Goal: Task Accomplishment & Management: Manage account settings

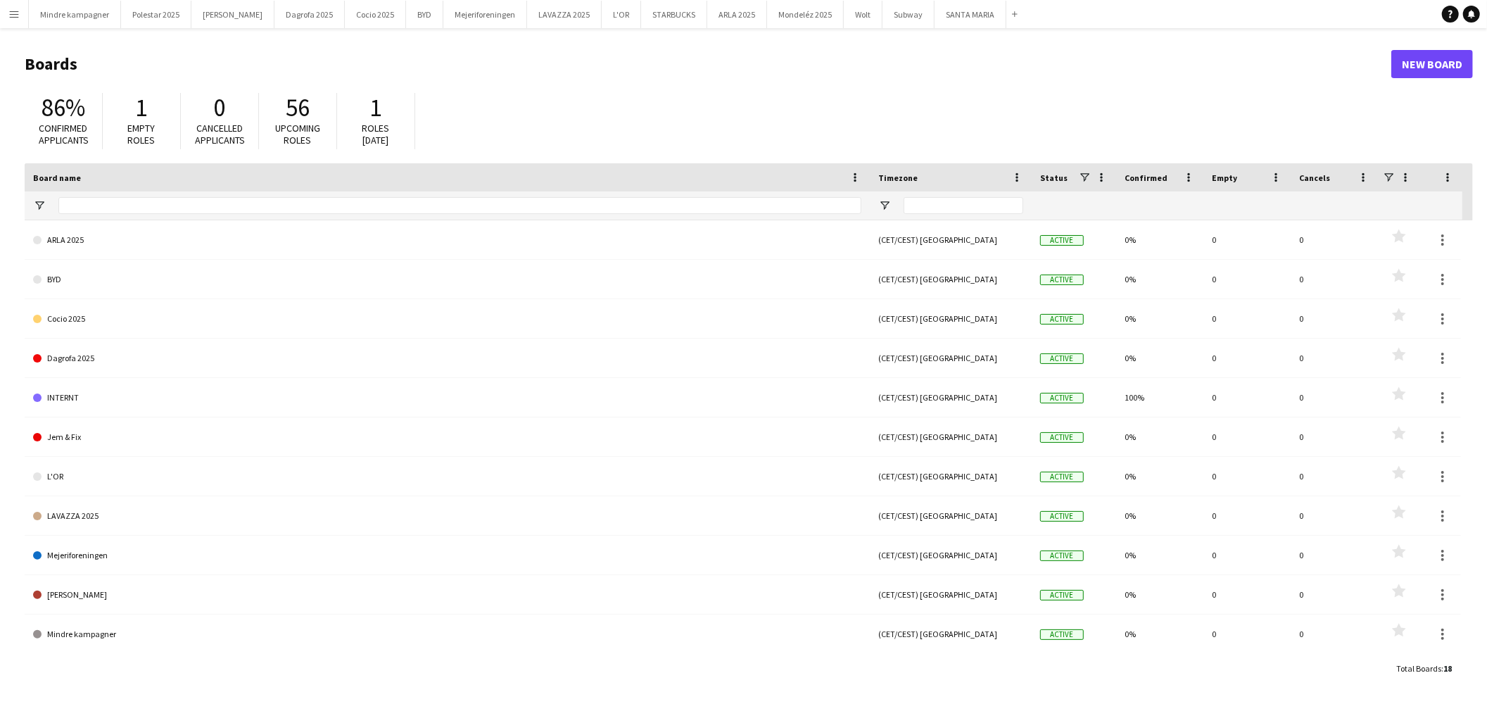
click at [14, 15] on app-icon "Menu" at bounding box center [13, 13] width 11 height 11
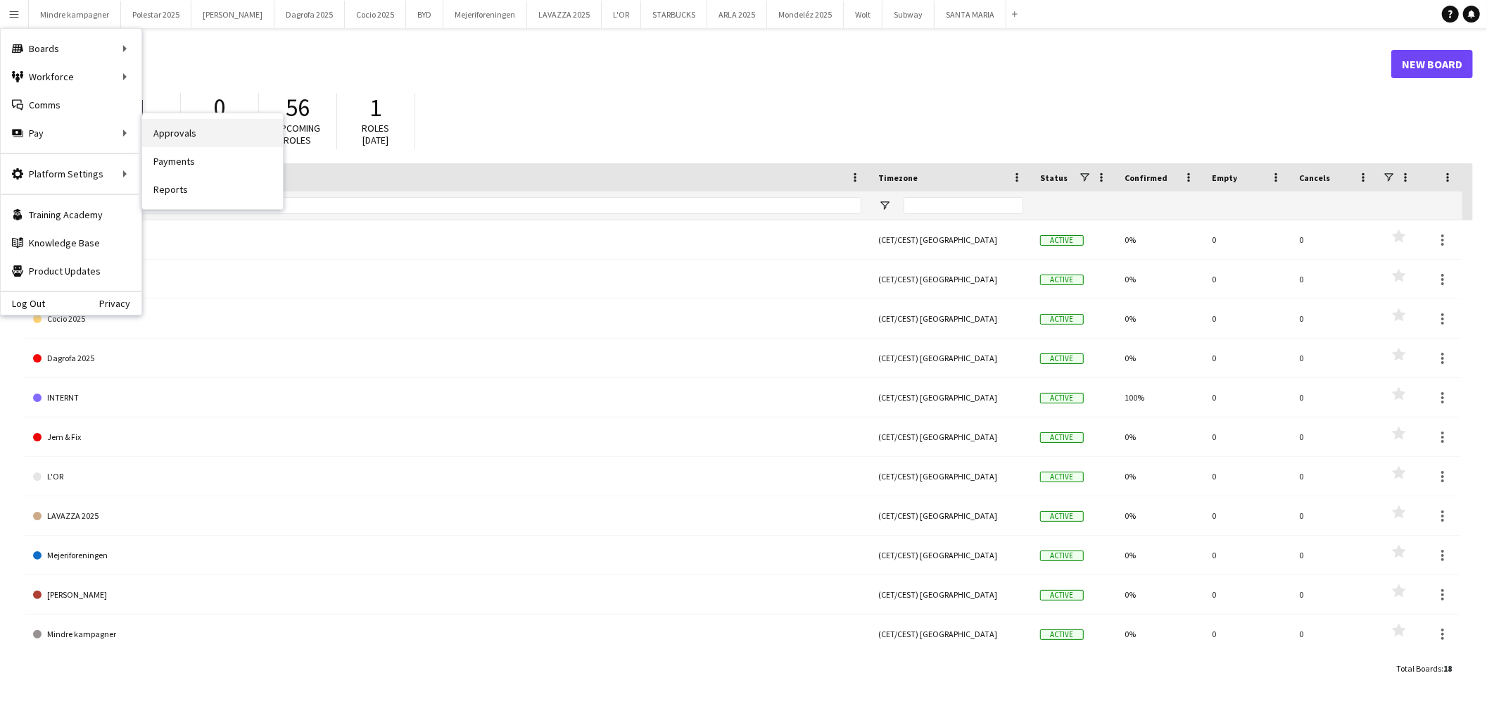
click at [196, 134] on link "Approvals" at bounding box center [212, 133] width 141 height 28
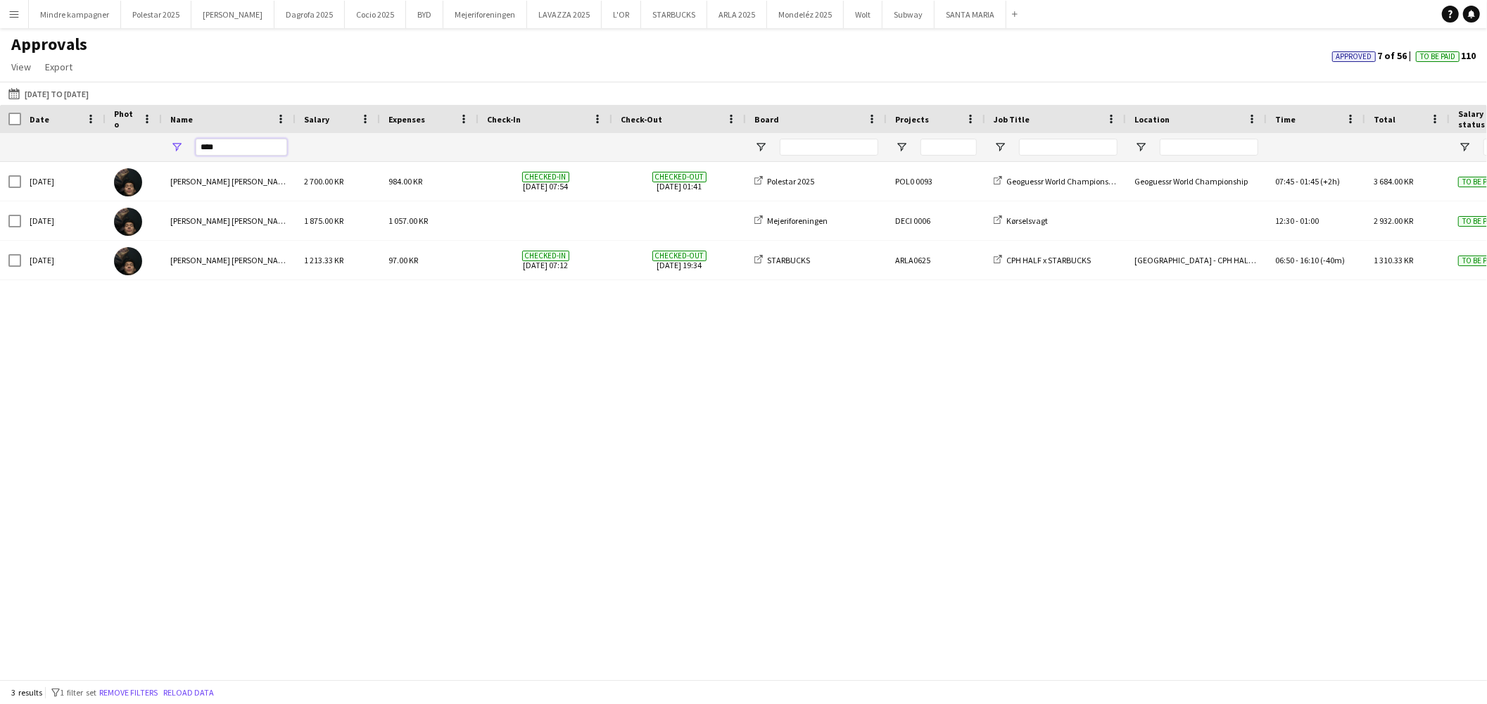
click at [259, 146] on input "****" at bounding box center [241, 147] width 91 height 17
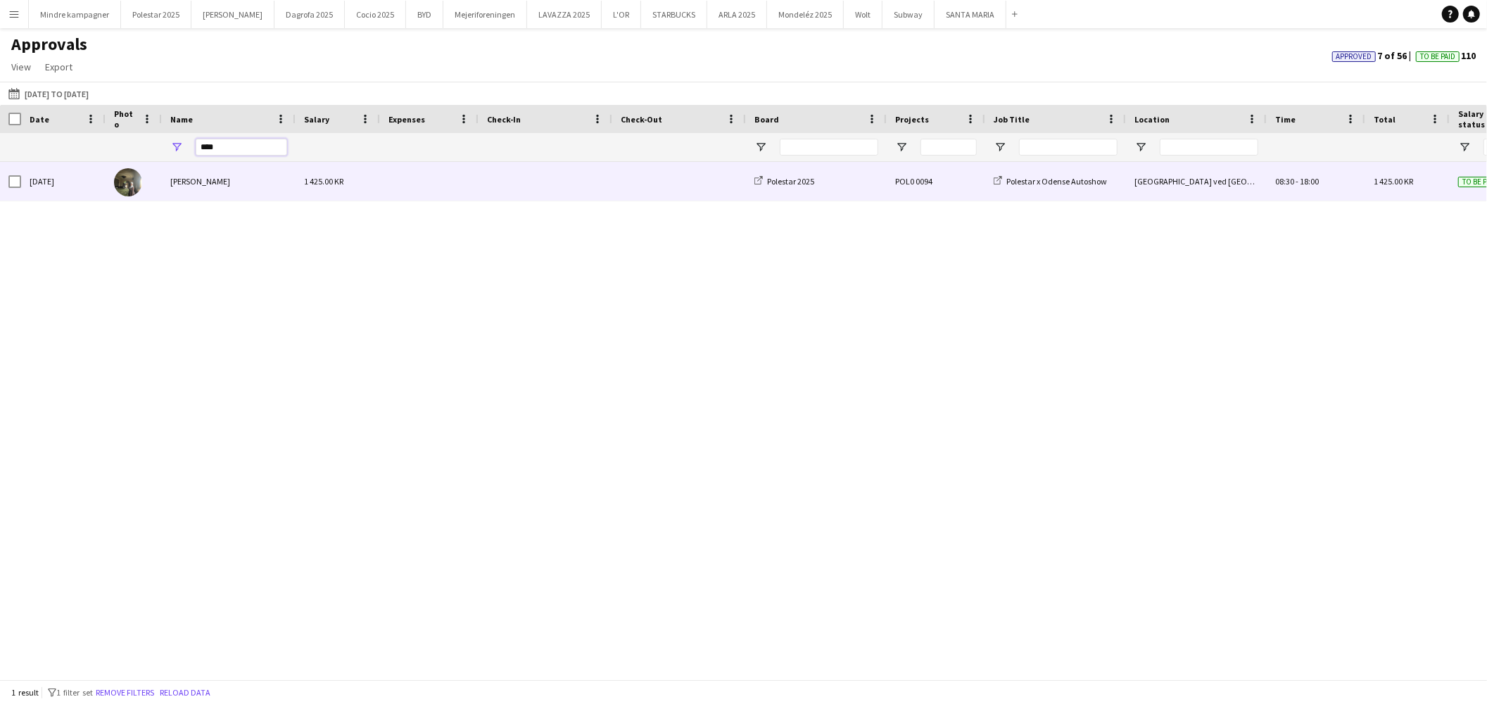
type input "****"
click at [242, 177] on div "[PERSON_NAME]" at bounding box center [229, 181] width 134 height 39
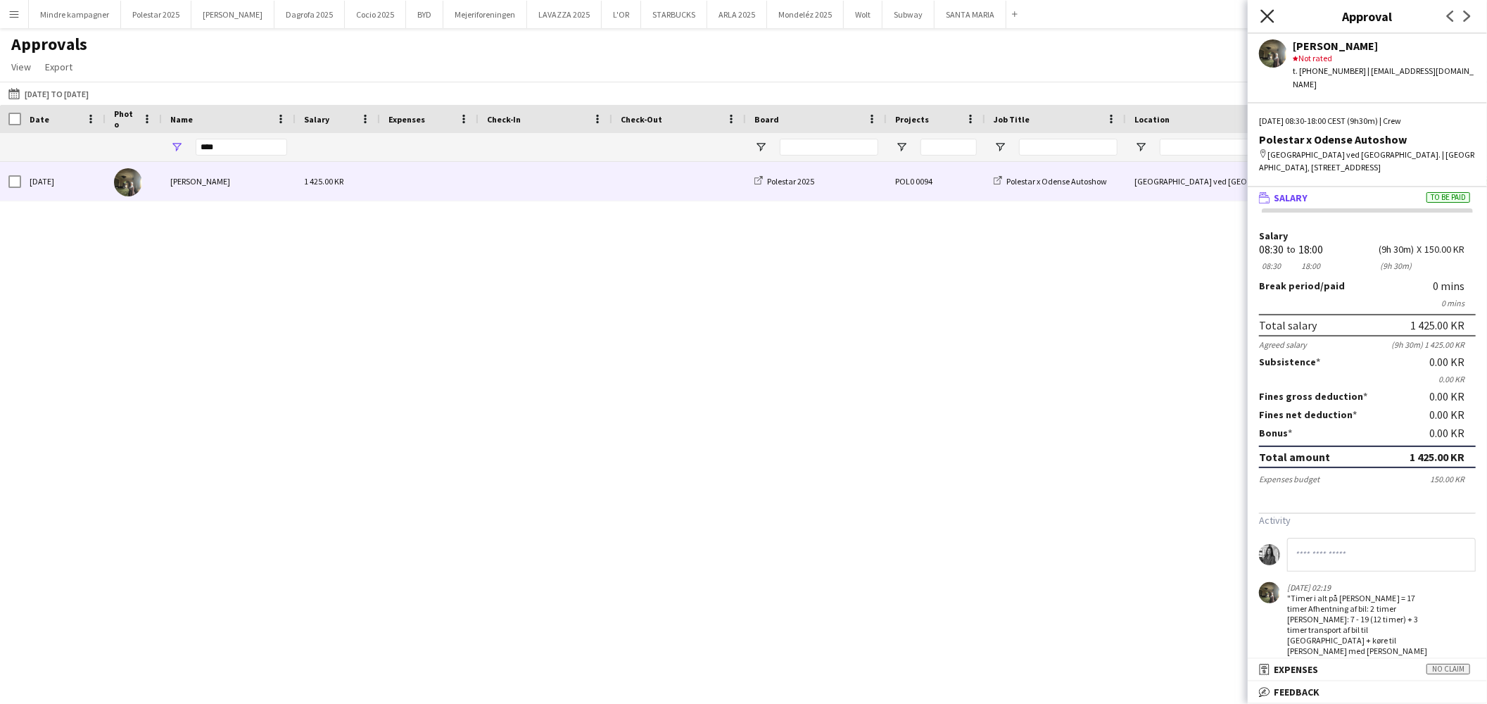
click at [1263, 11] on icon "Close pop-in" at bounding box center [1267, 15] width 13 height 13
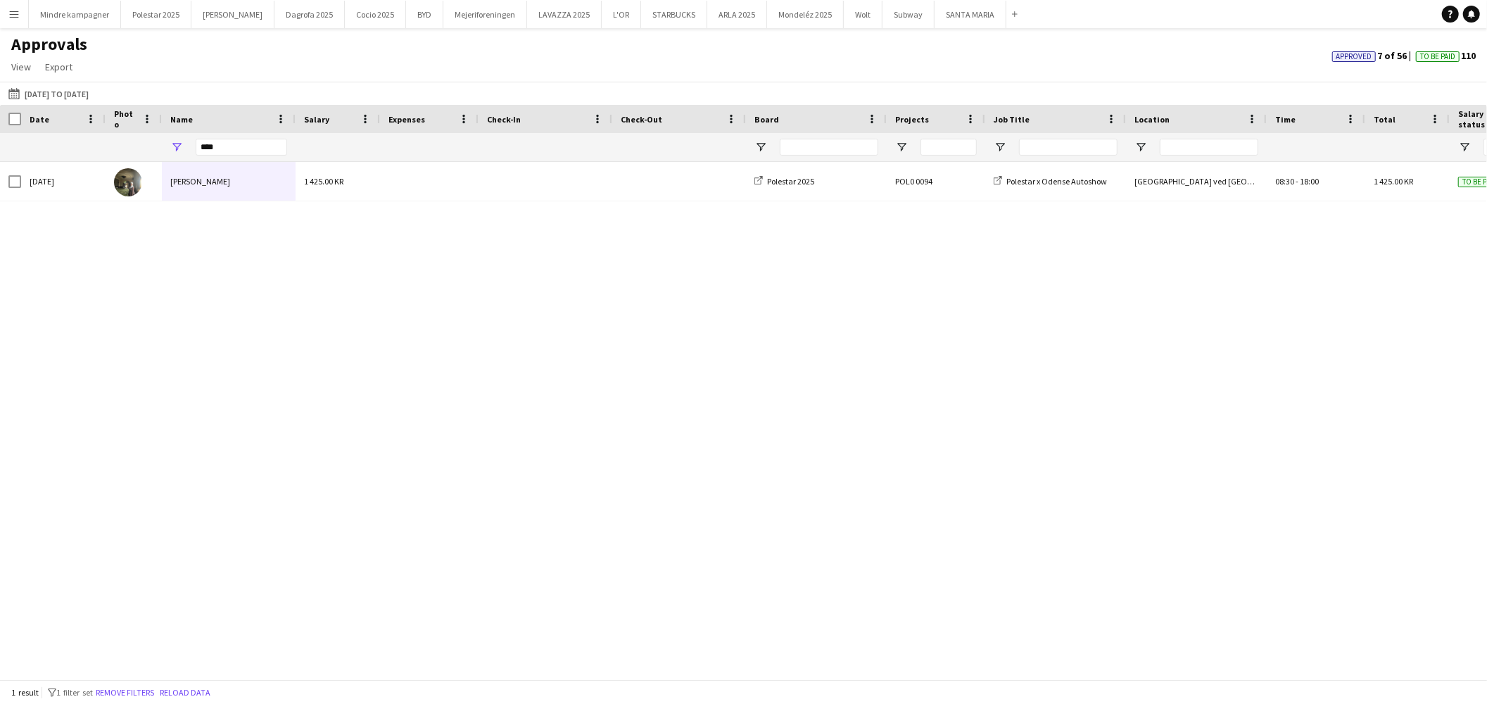
click at [39, 79] on app-page-menu "View Customise view Customise filters Reset Filters Reset View Reset All Export…" at bounding box center [49, 68] width 99 height 27
click at [39, 88] on button "[DATE] to [DATE] [DATE] to [DATE]" at bounding box center [49, 93] width 86 height 17
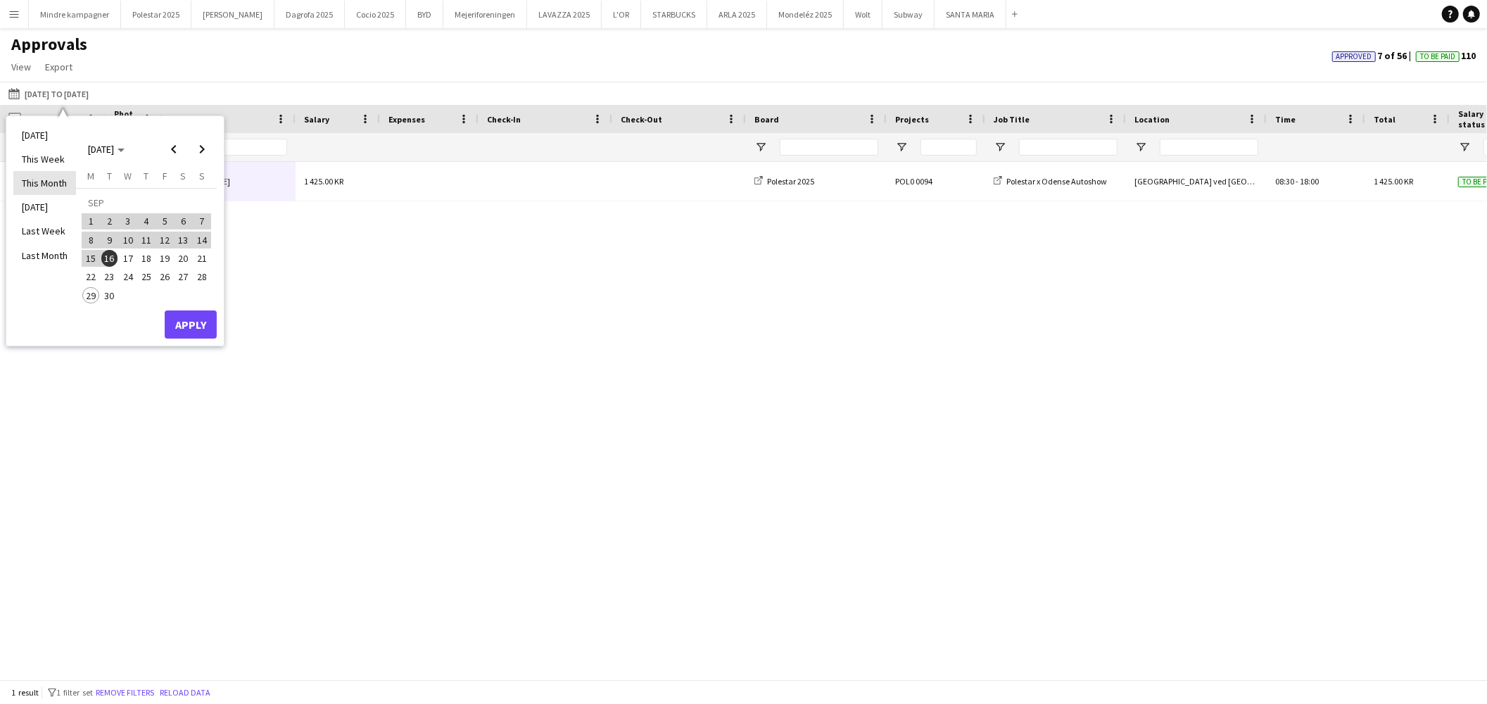
click at [44, 184] on li "This Month" at bounding box center [44, 183] width 63 height 24
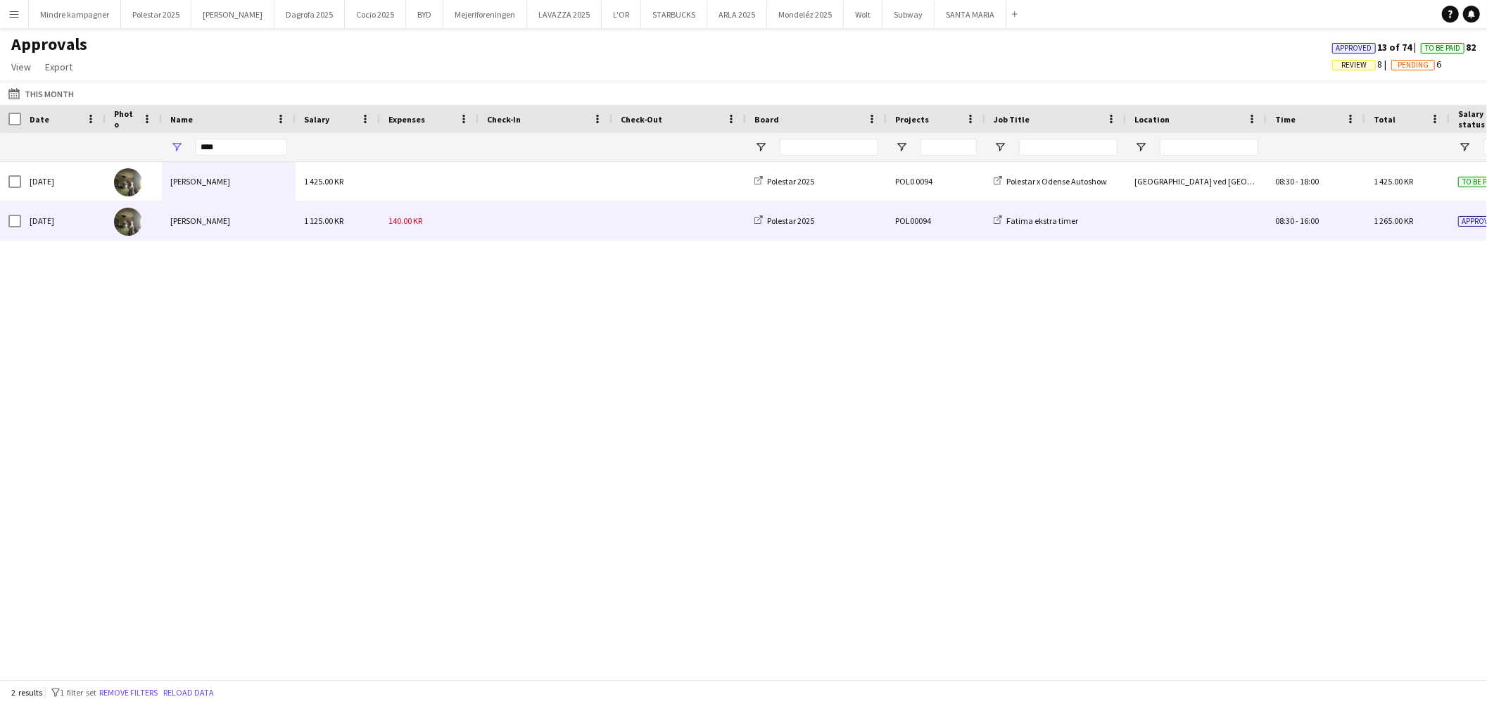
click at [483, 230] on div at bounding box center [546, 220] width 134 height 39
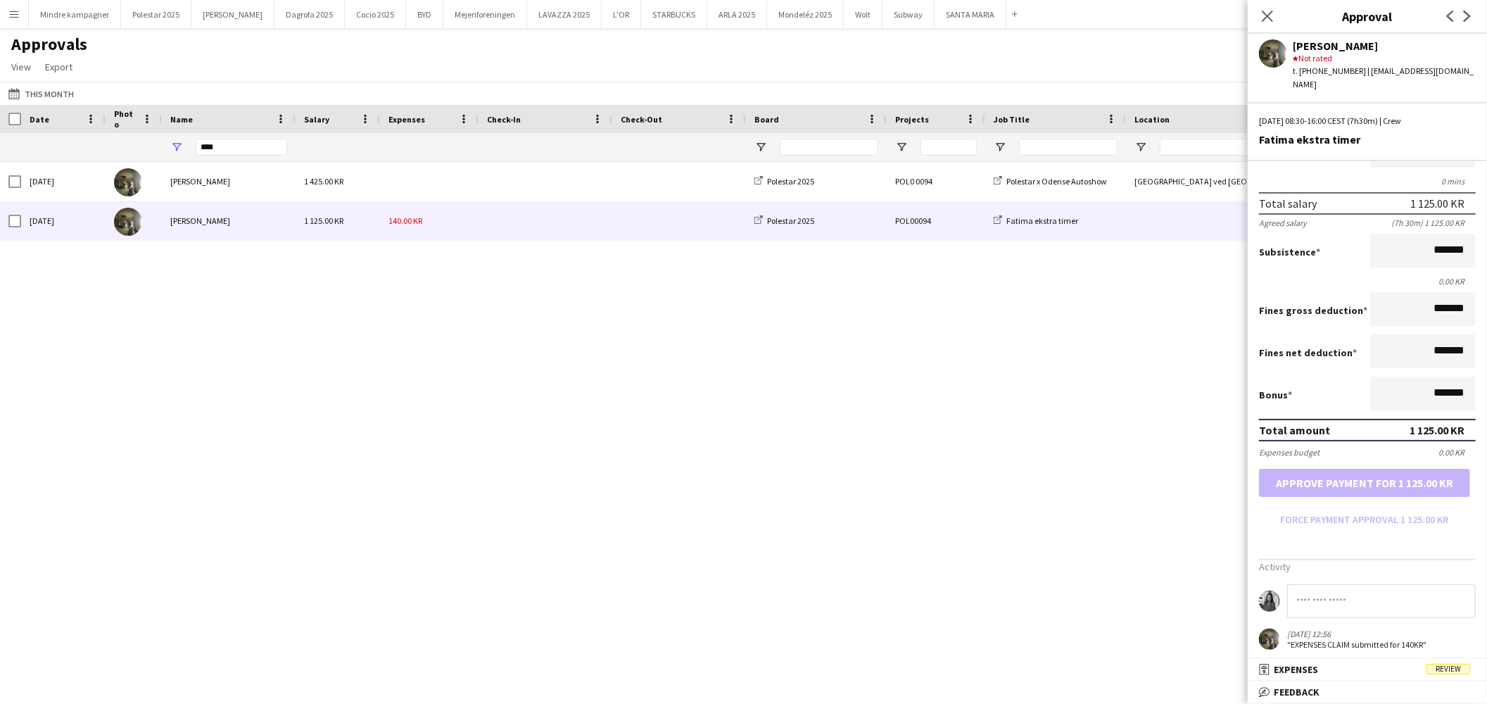
scroll to position [139, 0]
click at [844, 16] on button "Wolt Close" at bounding box center [863, 14] width 39 height 27
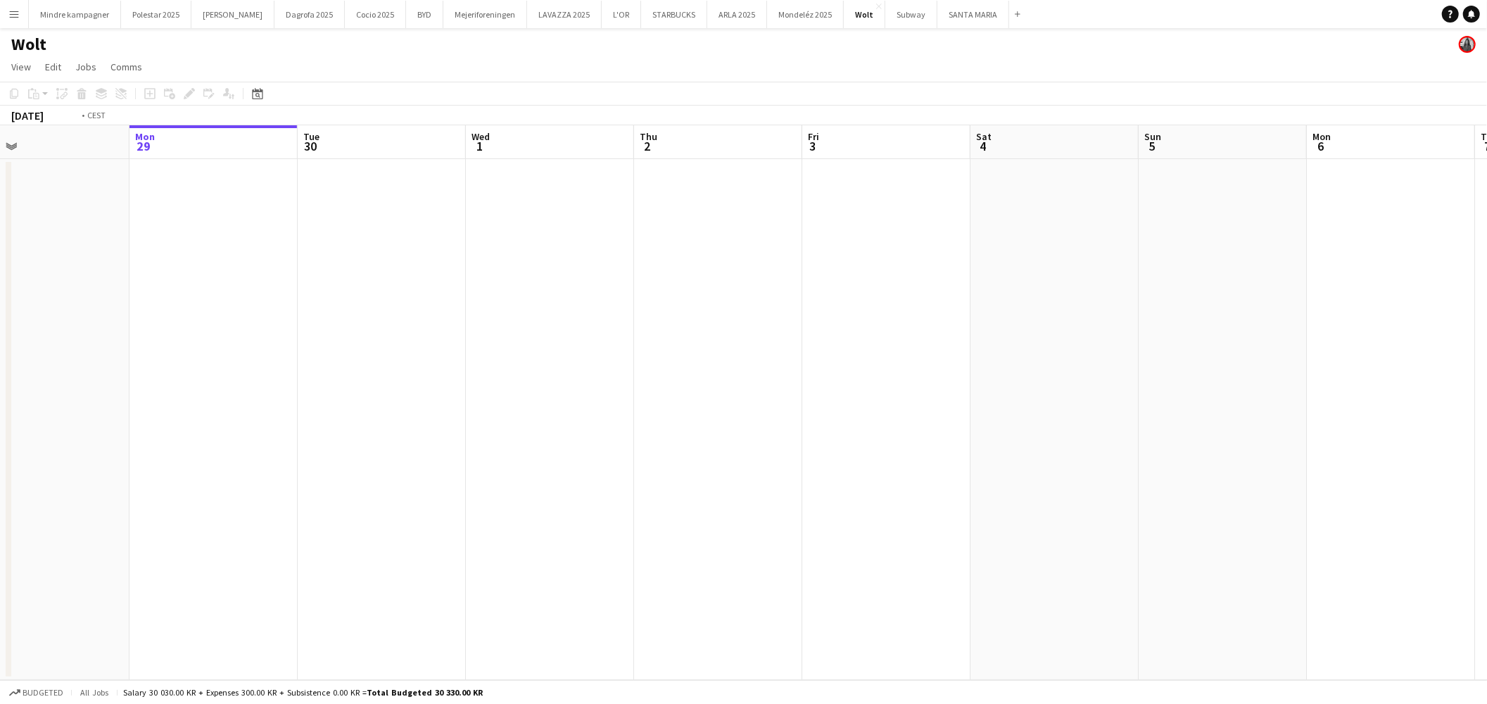
drag, startPoint x: 895, startPoint y: 460, endPoint x: 775, endPoint y: 460, distance: 119.6
click at [503, 472] on app-calendar-viewport "Fri 26 Sat 27 Sun 28 Mon 29 Tue 30 Wed 1 Thu 2 Fri 3 Sat 4 Sun 5 Mon 6 Tue 7 We…" at bounding box center [743, 402] width 1487 height 555
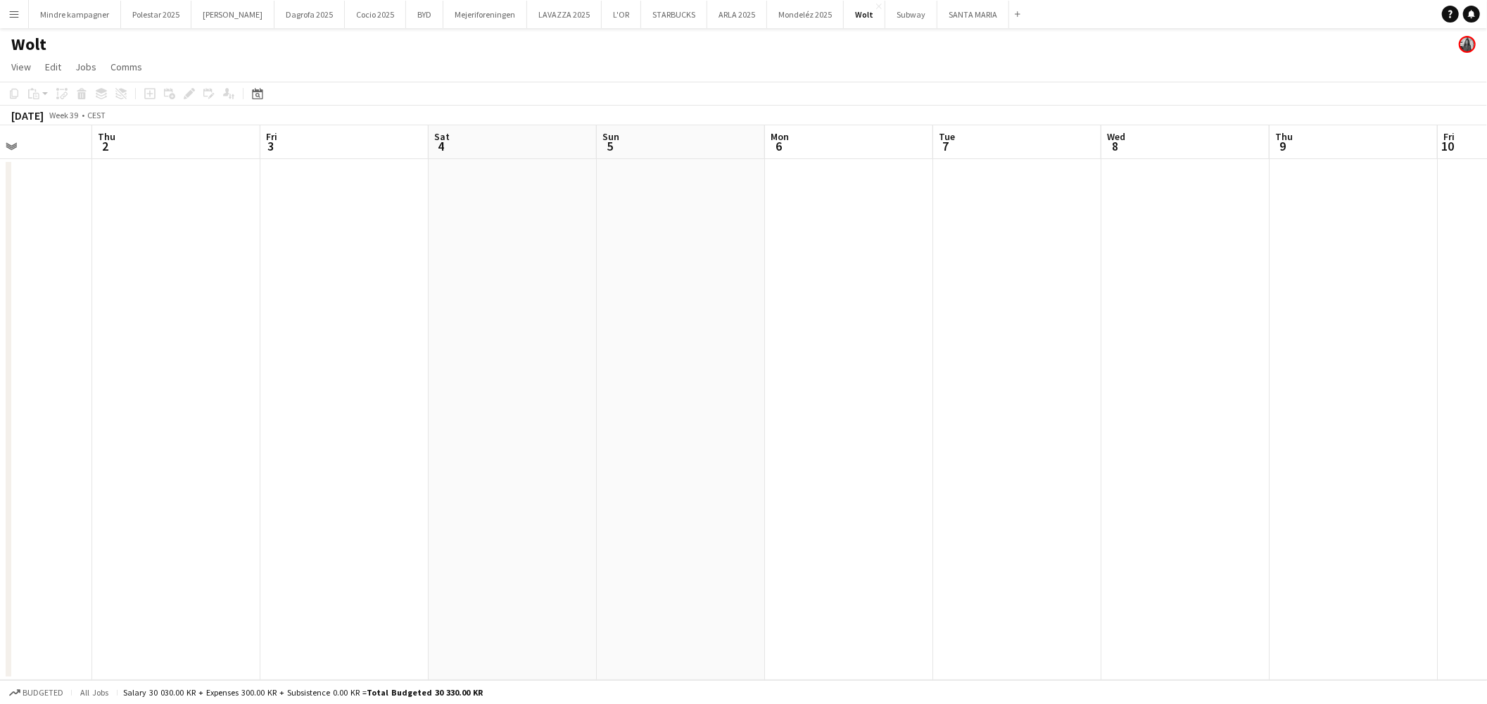
drag, startPoint x: 822, startPoint y: 449, endPoint x: 431, endPoint y: 430, distance: 391.1
click at [431, 431] on app-calendar-viewport "Sun 28 Mon 29 Tue 30 Wed 1 Thu 2 Fri 3 Sat 4 Sun 5 Mon 6 Tue 7 Wed 8 Thu 9 Fri …" at bounding box center [743, 402] width 1487 height 555
drag, startPoint x: 624, startPoint y: 434, endPoint x: 542, endPoint y: 431, distance: 82.4
click at [359, 440] on app-calendar-viewport "Fri 3 Sat 4 Sun 5 Mon 6 Tue 7 Wed 8 Thu 9 Fri 10 Sat 11 Sun 12 Mon 13 Tue 14 We…" at bounding box center [743, 402] width 1487 height 555
drag, startPoint x: 1043, startPoint y: 440, endPoint x: 576, endPoint y: 417, distance: 467.9
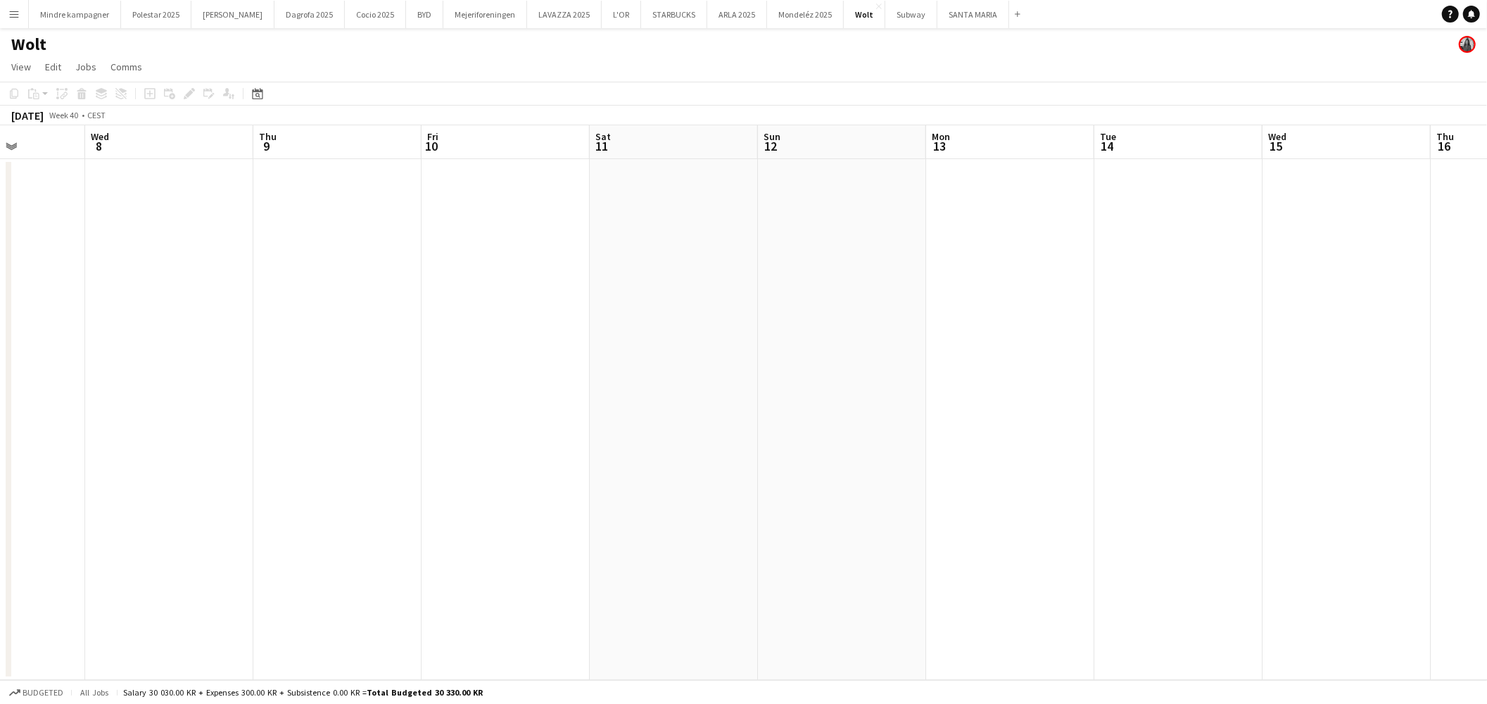
click at [507, 431] on app-calendar-viewport "Sat 4 Sun 5 Mon 6 Tue 7 Wed 8 Thu 9 Fri 10 Sat 11 Sun 12 Mon 13 Tue 14 Wed 15 T…" at bounding box center [743, 402] width 1487 height 555
drag, startPoint x: 1010, startPoint y: 410, endPoint x: 501, endPoint y: 381, distance: 509.7
click at [406, 388] on app-calendar-viewport "Tue 7 Wed 8 Thu 9 Fri 10 Sat 11 Sun 12 Mon 13 Tue 14 Wed 15 Thu 16 Fri 17 Sat 1…" at bounding box center [743, 402] width 1487 height 555
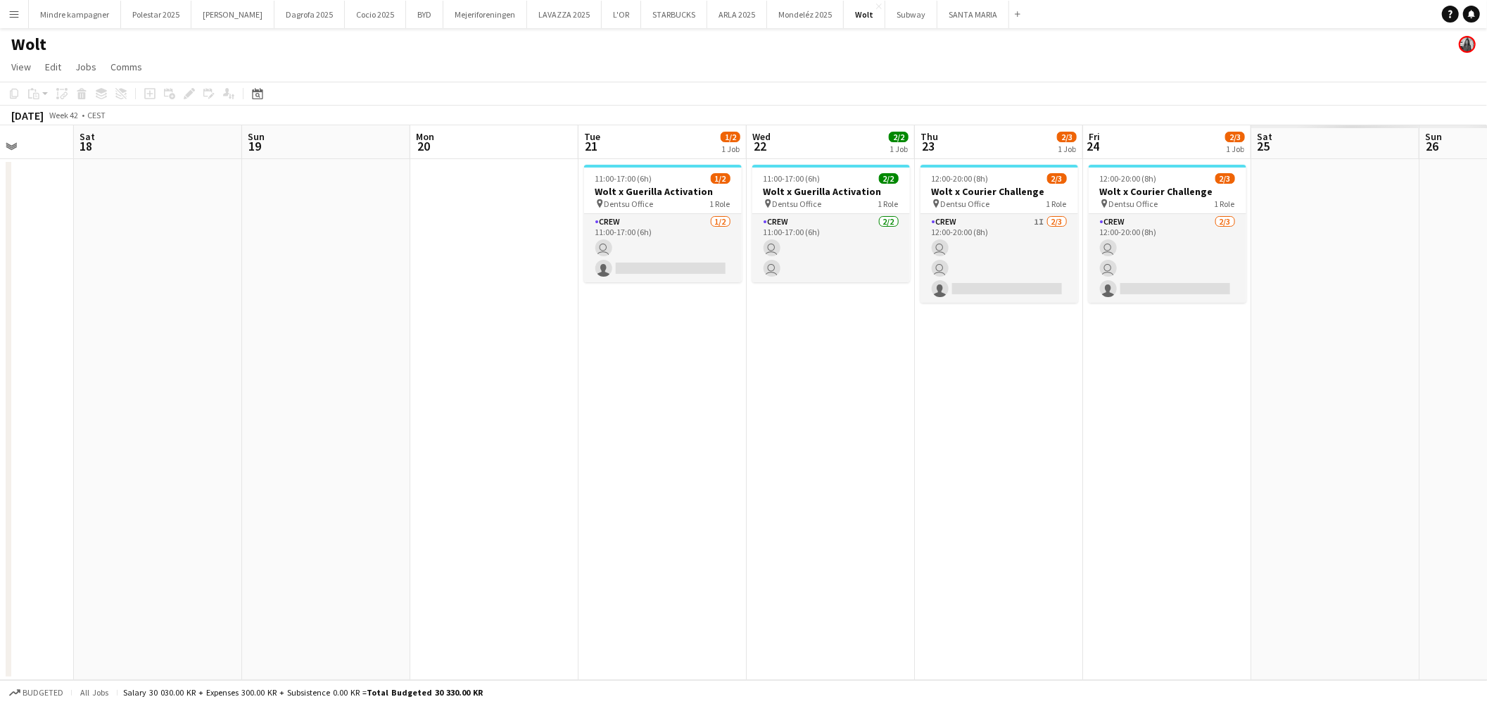
drag, startPoint x: 641, startPoint y: 396, endPoint x: 412, endPoint y: 404, distance: 229.6
click at [406, 408] on app-calendar-viewport "Tue 14 Wed 15 Thu 16 Fri 17 Sat 18 Sun 19 Mon 20 Tue 21 1/2 1 Job Wed 22 2/2 1 …" at bounding box center [743, 402] width 1487 height 555
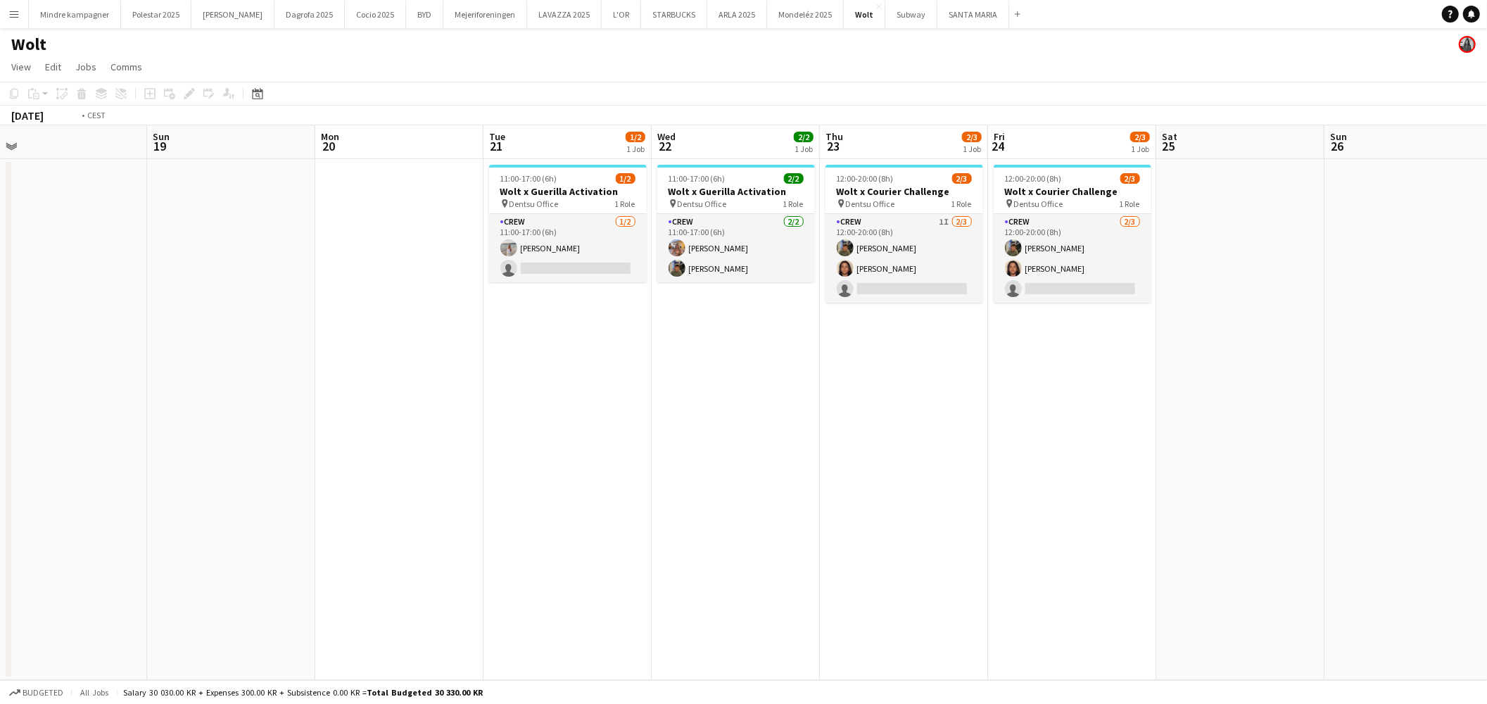
drag, startPoint x: 1018, startPoint y: 418, endPoint x: 685, endPoint y: 446, distance: 334.8
click at [579, 455] on app-calendar-viewport "Wed 15 Thu 16 Fri 17 Sat 18 Sun 19 Mon 20 Tue 21 1/2 1 Job Wed 22 2/2 1 Job Thu…" at bounding box center [743, 402] width 1487 height 555
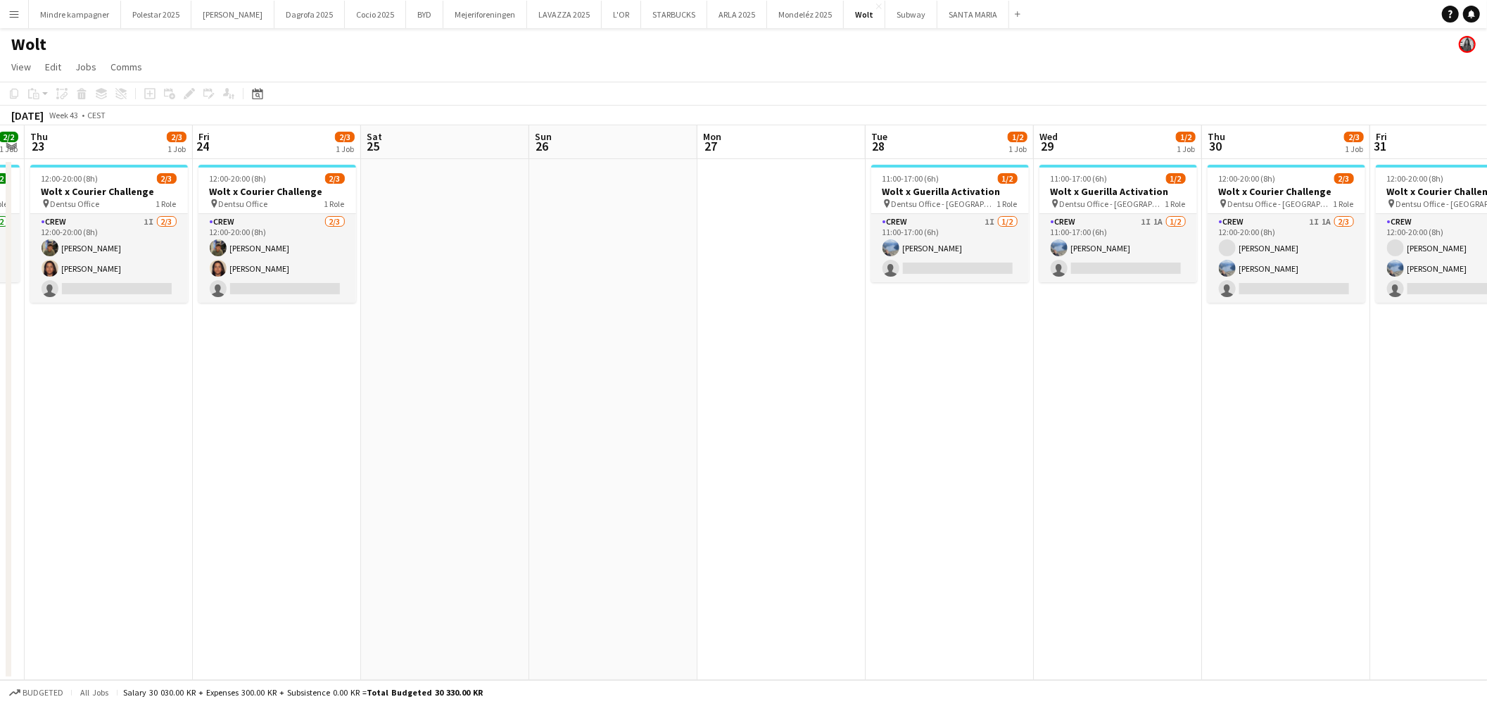
drag, startPoint x: 702, startPoint y: 460, endPoint x: 446, endPoint y: 455, distance: 255.5
click at [446, 455] on app-calendar-viewport "Mon 20 Tue 21 1/2 1 Job Wed 22 2/2 1 Job Thu 23 2/3 1 Job Fri 24 2/3 1 Job Sat …" at bounding box center [743, 402] width 1487 height 555
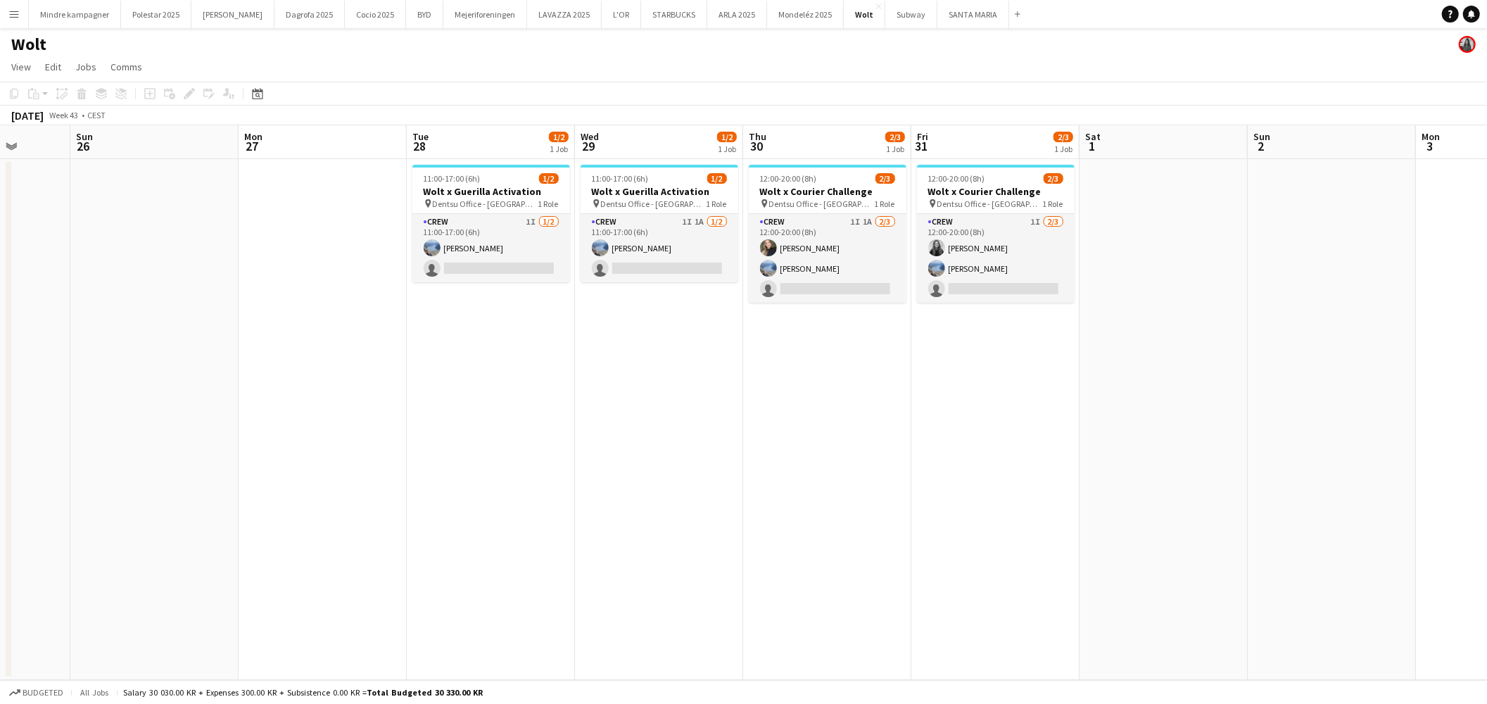
drag, startPoint x: 905, startPoint y: 466, endPoint x: 560, endPoint y: 480, distance: 345.1
click at [560, 480] on app-calendar-viewport "Thu 23 2/3 1 Job Fri 24 2/3 1 Job Sat 25 Sun 26 Mon 27 Tue 28 1/2 1 Job Wed 29 …" at bounding box center [743, 402] width 1487 height 555
click at [680, 221] on app-card-role "Crew 1I 1A [DATE] 11:00-17:00 (6h) Line [PERSON_NAME] single-neutral-actions" at bounding box center [660, 248] width 158 height 68
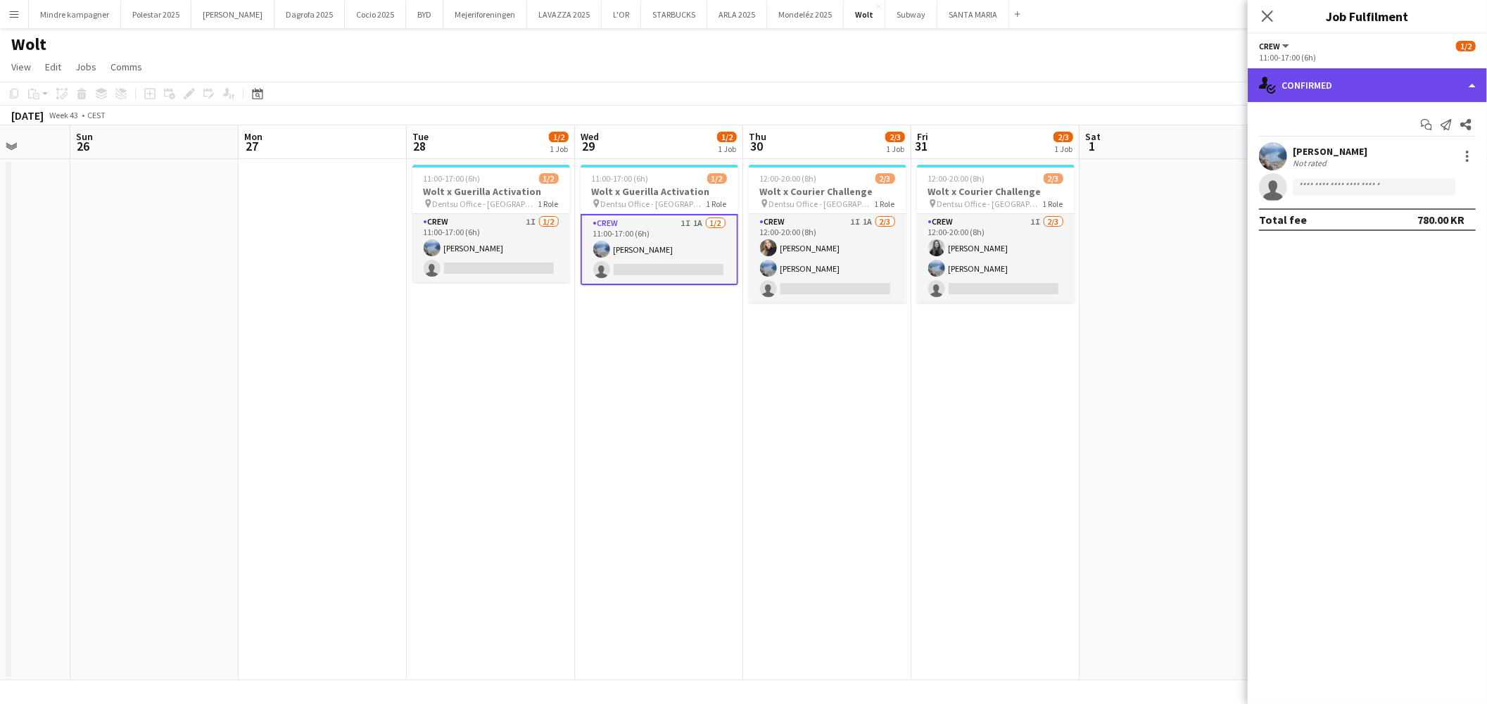
click at [1341, 78] on div "single-neutral-actions-check-2 Confirmed" at bounding box center [1367, 85] width 239 height 34
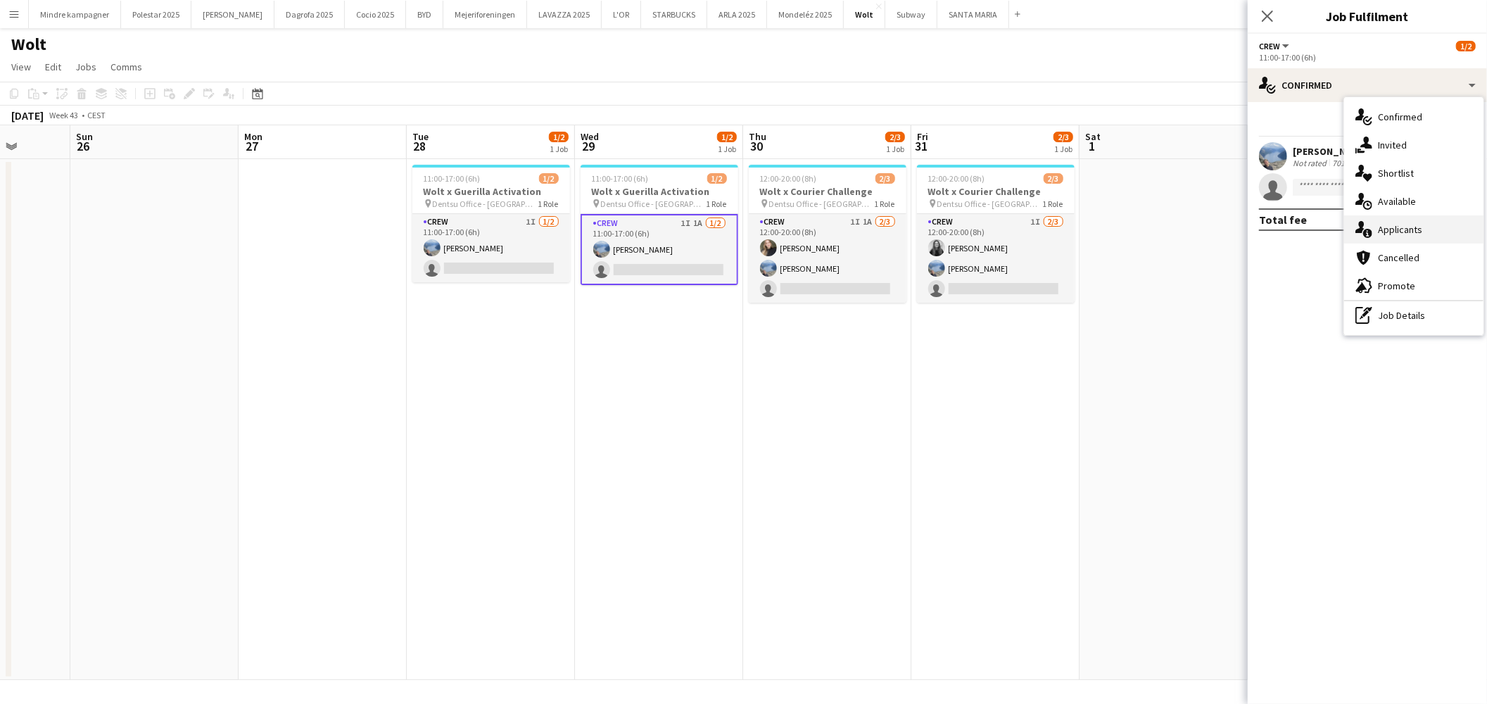
click at [1399, 228] on span "Applicants" at bounding box center [1400, 229] width 44 height 13
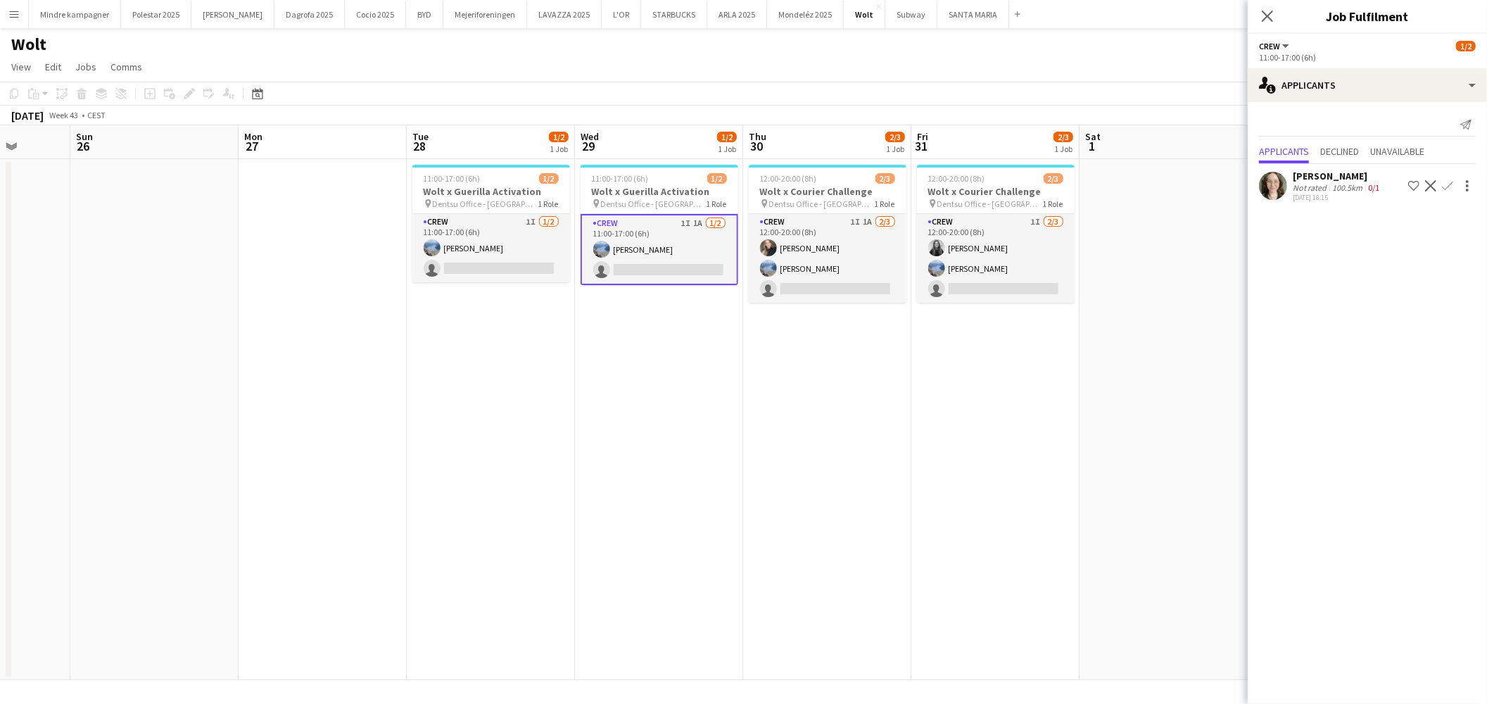
click at [1447, 184] on app-icon "Confirm" at bounding box center [1447, 185] width 11 height 11
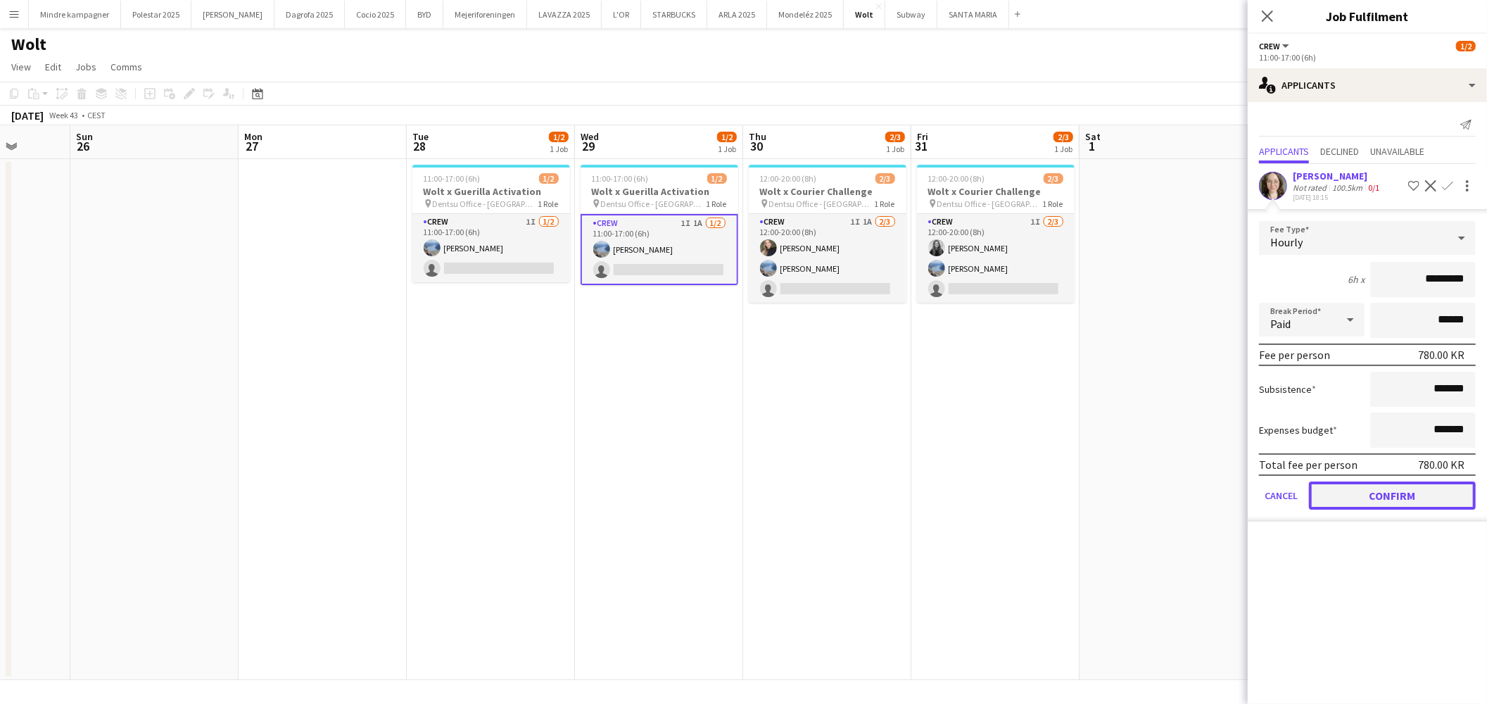
click at [1425, 489] on button "Confirm" at bounding box center [1392, 495] width 167 height 28
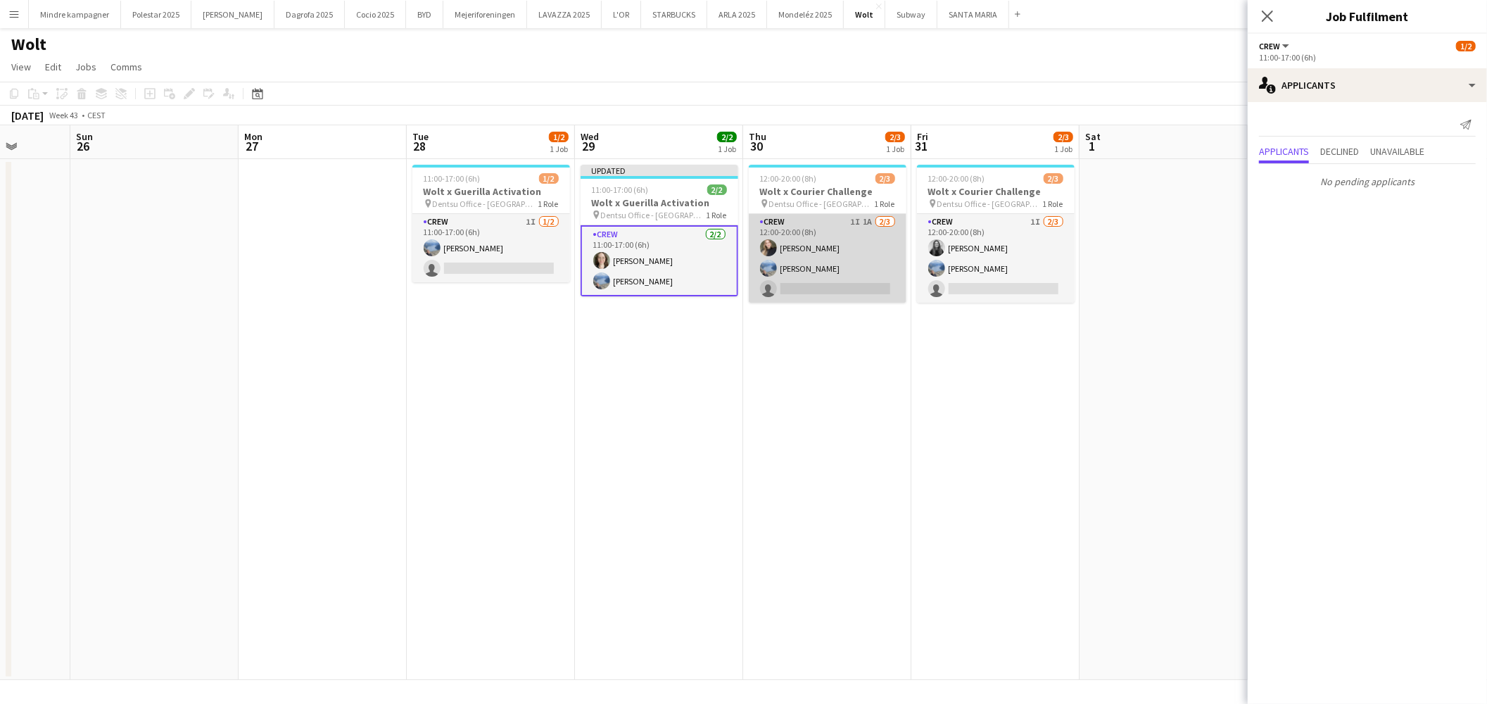
click at [857, 239] on app-card-role "Crew 1I 1A [DATE] 12:00-20:00 (8h) [PERSON_NAME] Line [PERSON_NAME] single-neut…" at bounding box center [828, 258] width 158 height 89
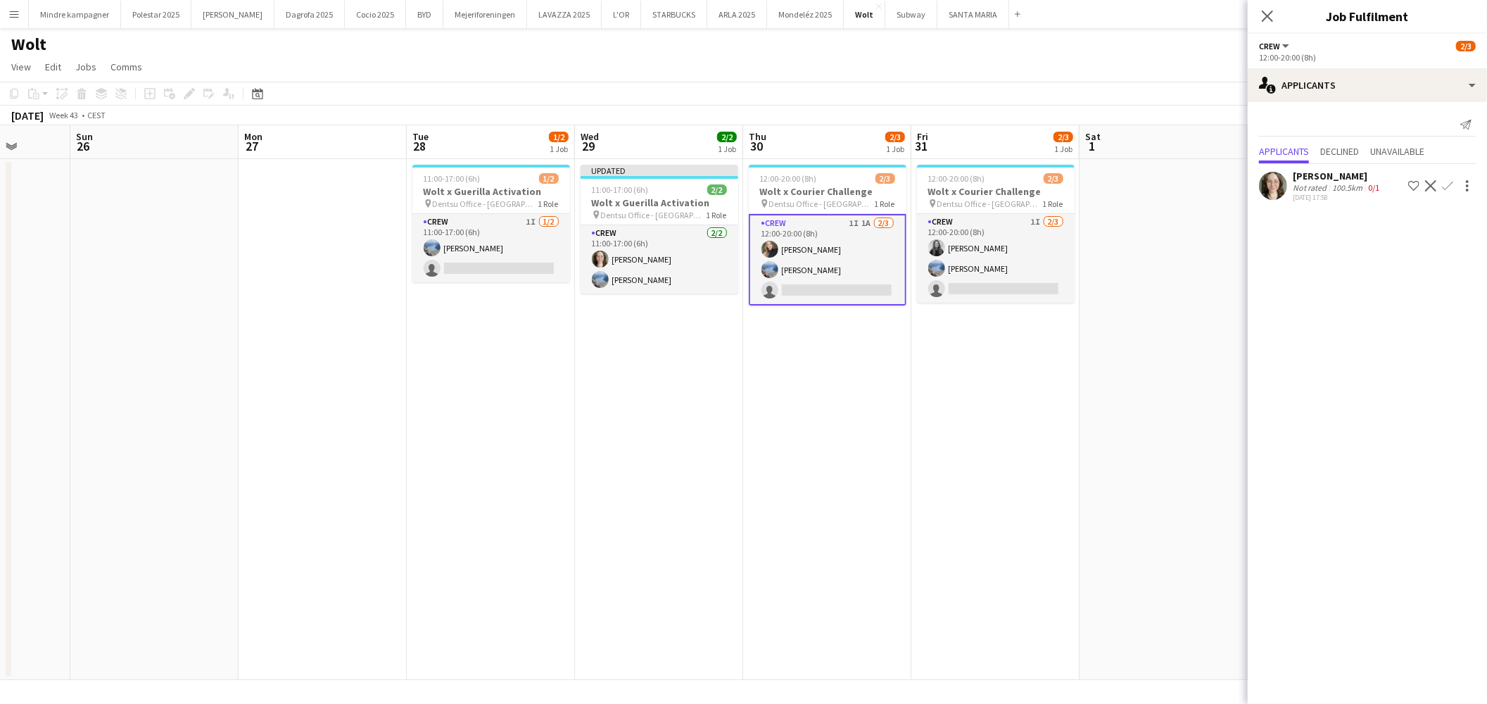
click at [1448, 185] on app-icon "Confirm" at bounding box center [1447, 185] width 11 height 11
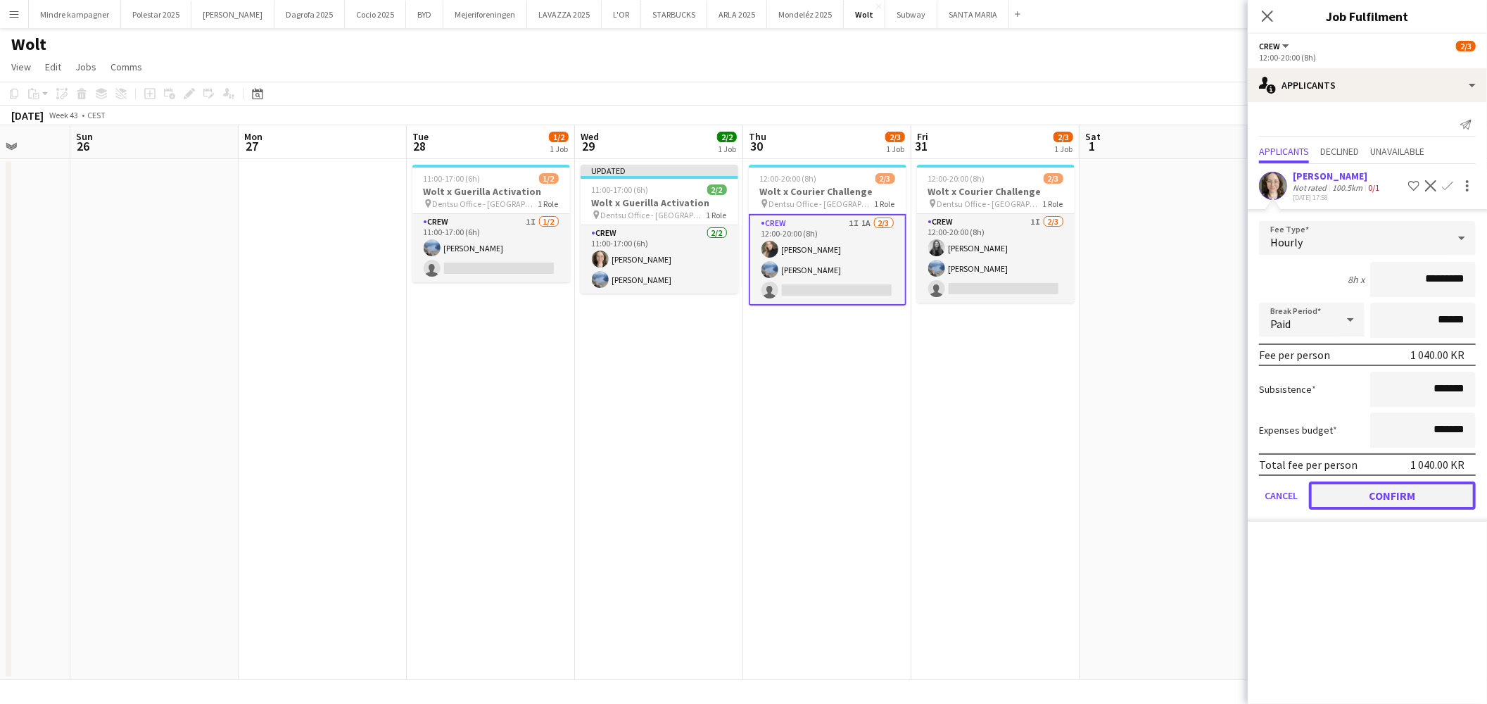
click at [1420, 490] on button "Confirm" at bounding box center [1392, 495] width 167 height 28
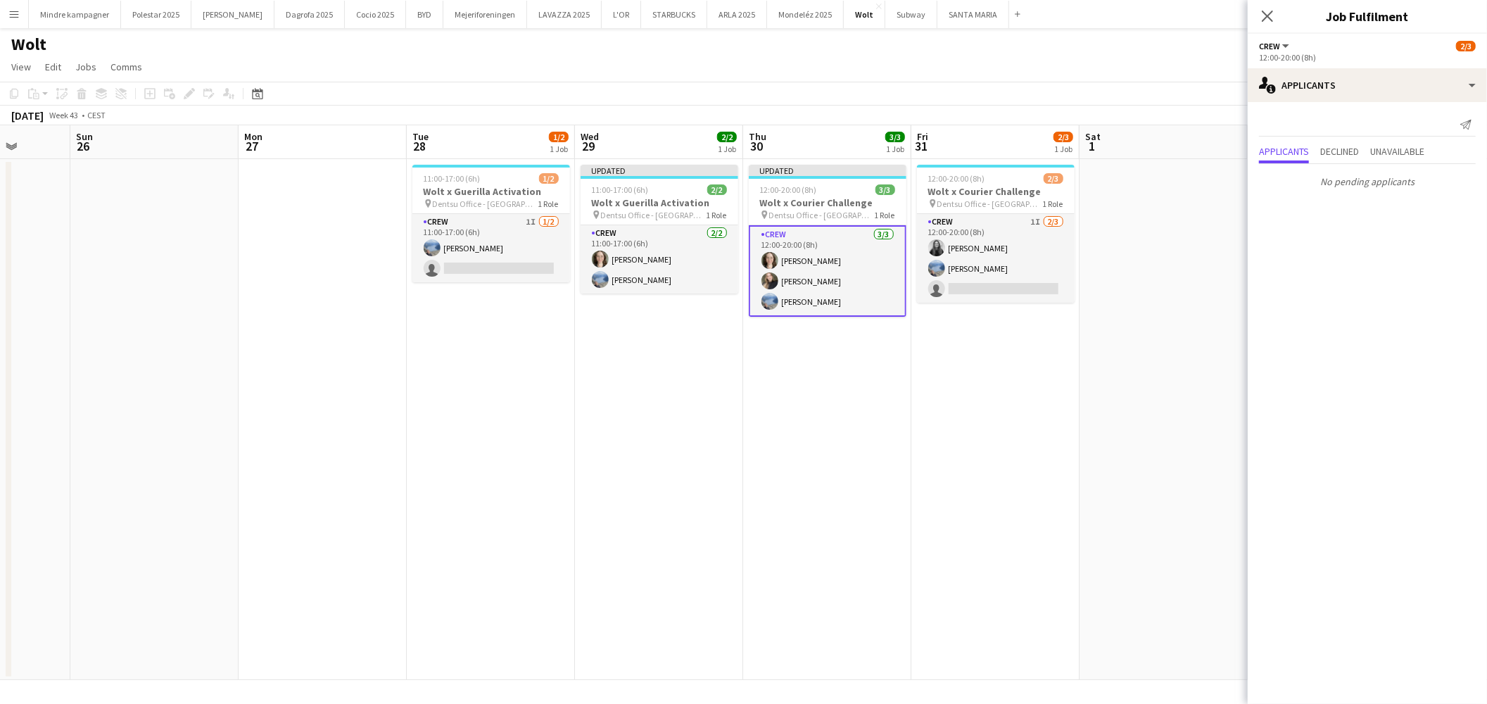
click at [994, 449] on app-date-cell "12:00-20:00 (8h) 2/3 Wolt x Courier Challenge pin Dentsu Office - [GEOGRAPHIC_D…" at bounding box center [995, 419] width 168 height 521
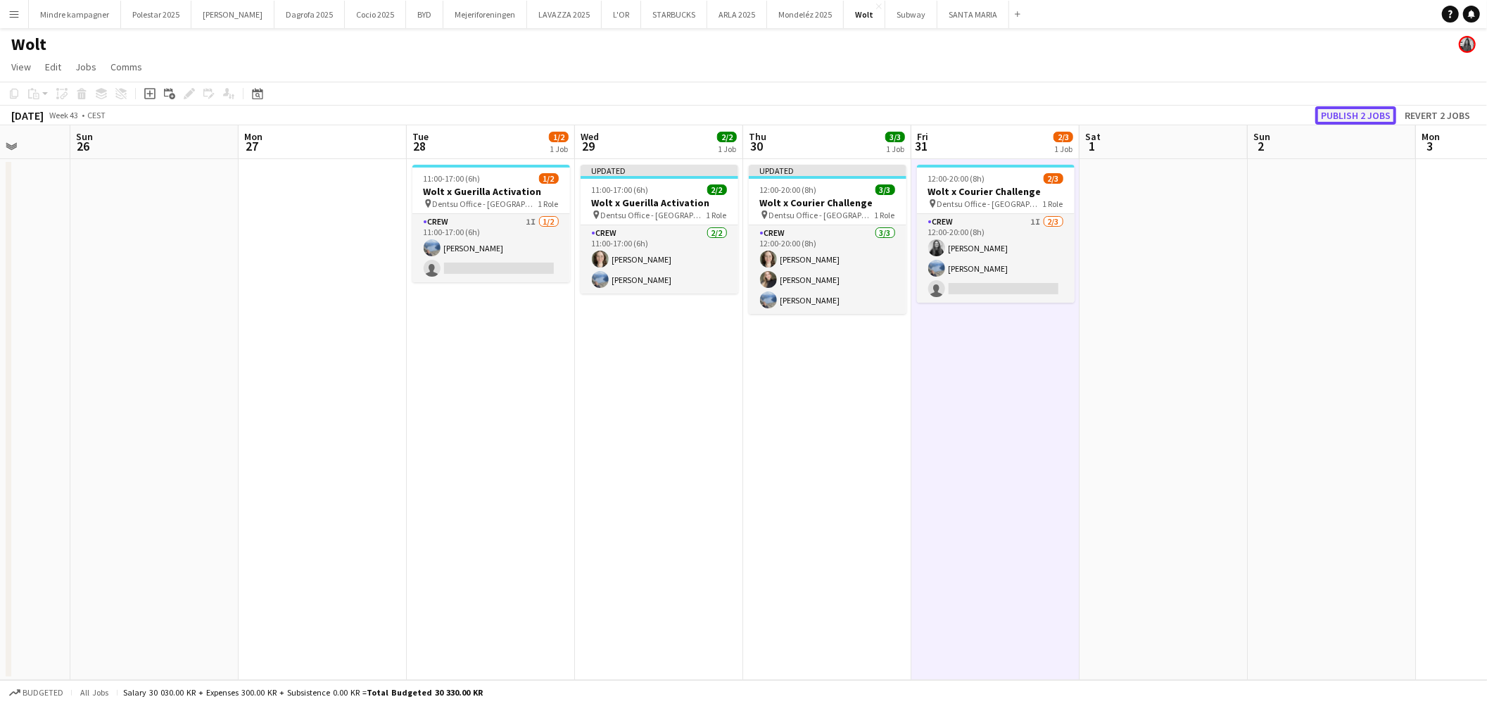
click at [1358, 114] on button "Publish 2 jobs" at bounding box center [1355, 115] width 81 height 18
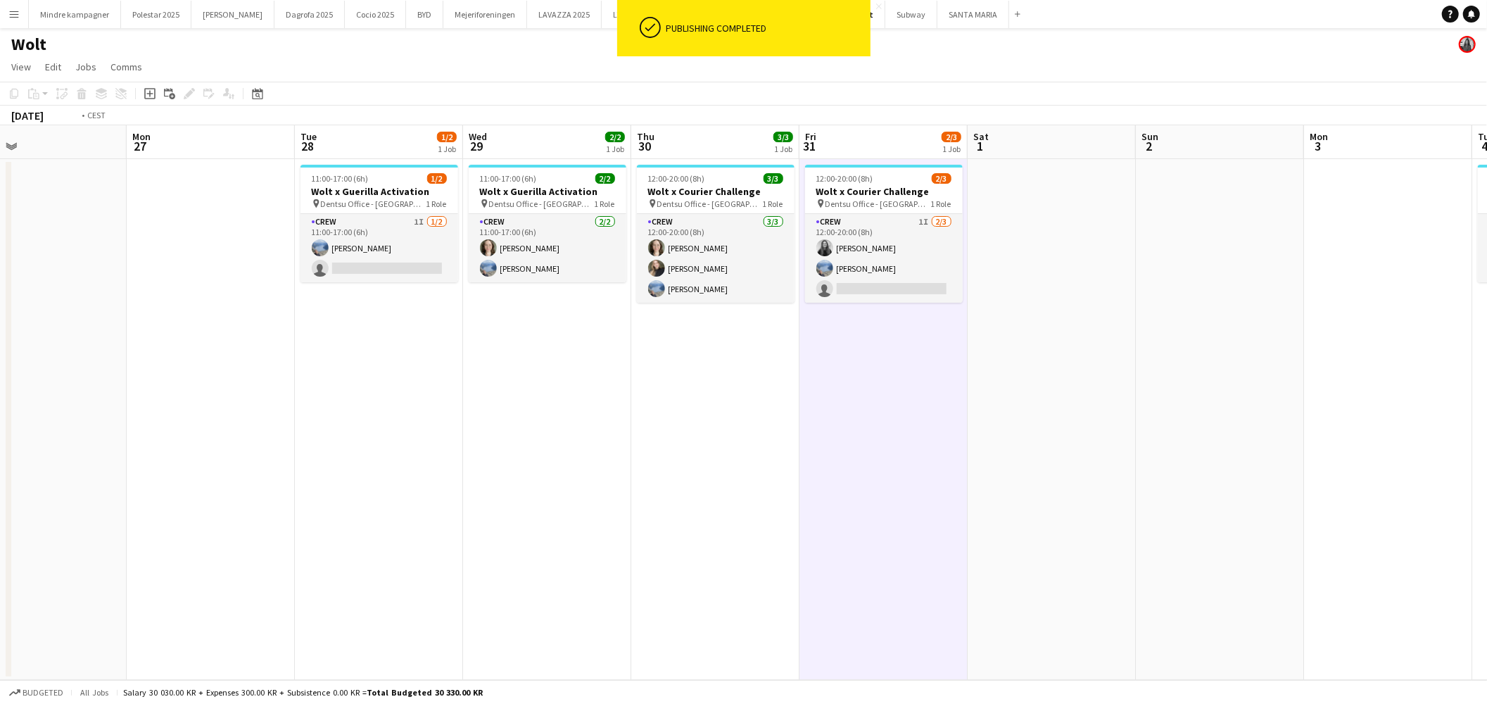
scroll to position [0, 536]
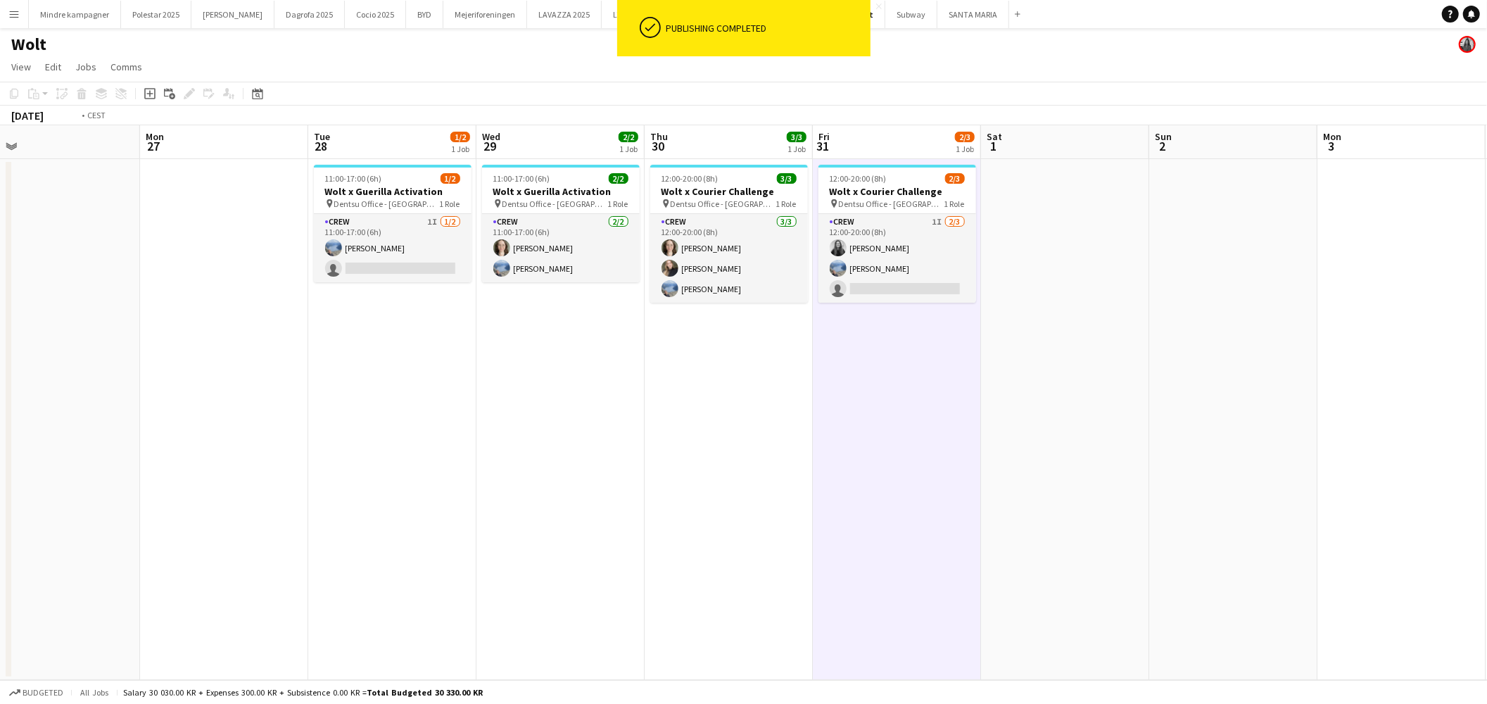
drag, startPoint x: 1208, startPoint y: 424, endPoint x: 947, endPoint y: 429, distance: 261.2
click at [940, 432] on app-calendar-viewport "Thu 23 2/3 1 Job Fri 24 2/3 1 Job Sat 25 Sun 26 Mon 27 Tue 28 1/2 1 Job Wed 29 …" at bounding box center [743, 402] width 1487 height 555
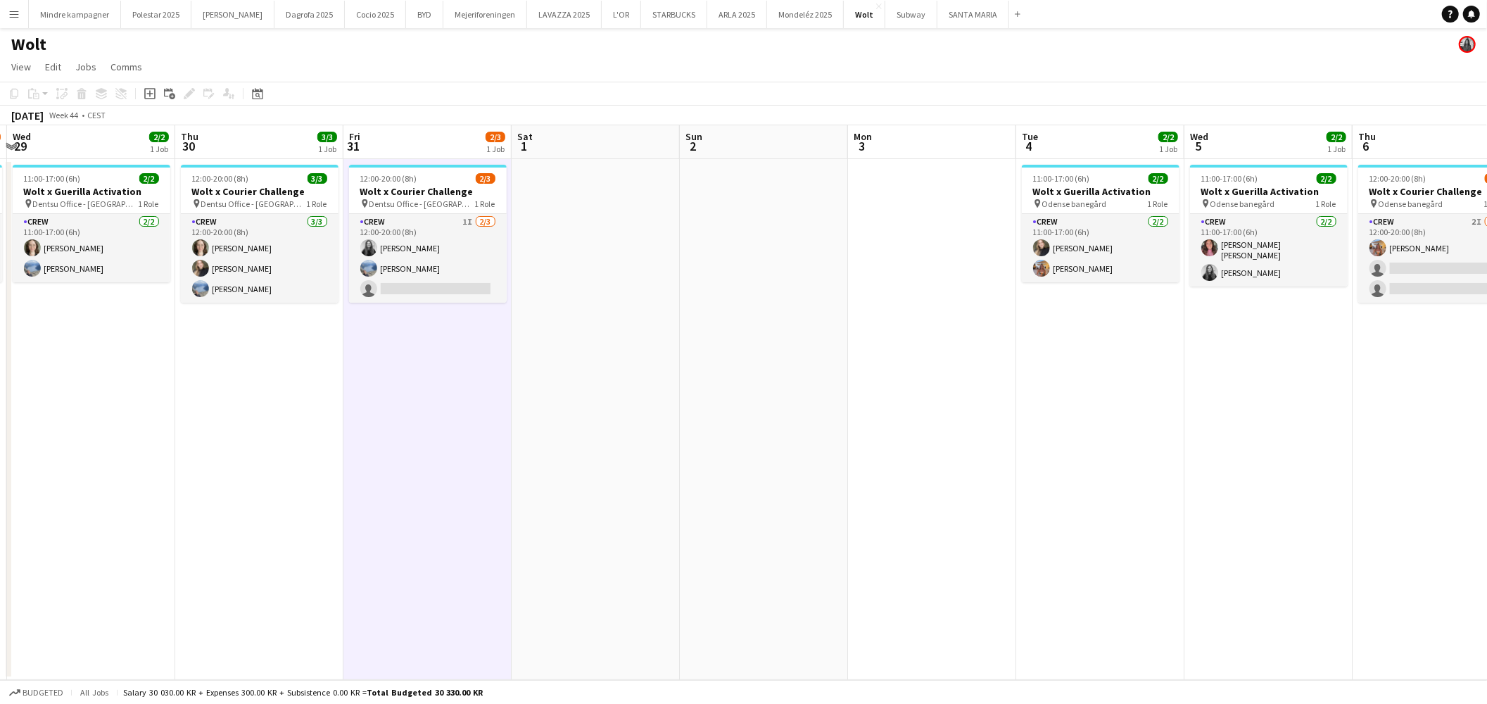
drag, startPoint x: 1170, startPoint y: 414, endPoint x: 905, endPoint y: 426, distance: 264.9
click at [842, 429] on app-calendar-viewport "Sun 26 Mon 27 Tue 28 1/2 1 Job Wed 29 2/2 1 Job Thu 30 3/3 1 Job Fri 31 2/3 1 J…" at bounding box center [743, 402] width 1487 height 555
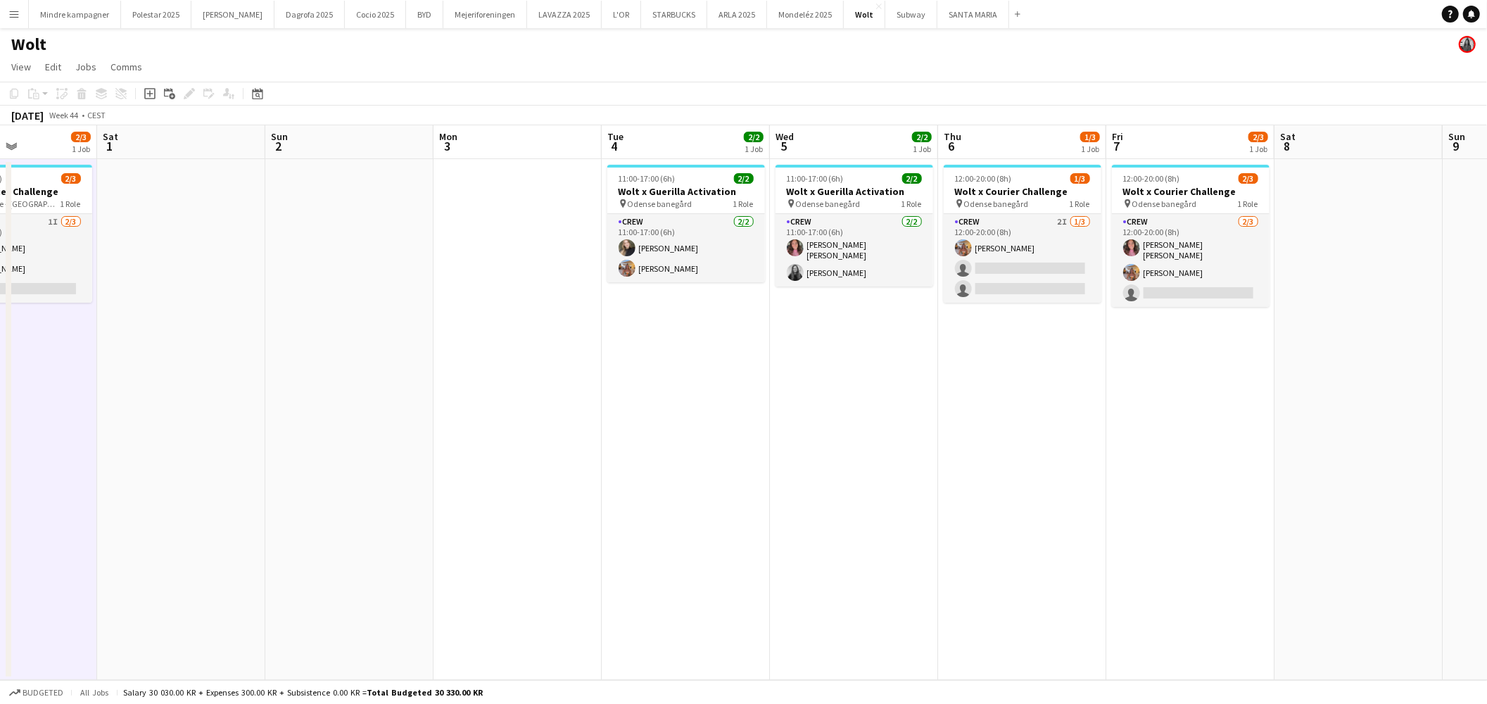
drag, startPoint x: 1102, startPoint y: 429, endPoint x: 716, endPoint y: 438, distance: 386.5
click at [716, 438] on app-calendar-viewport "Tue 28 1/2 1 Job Wed 29 2/2 1 Job Thu 30 3/3 1 Job Fri 31 2/3 1 Job Sat 1 Sun 2…" at bounding box center [743, 402] width 1487 height 555
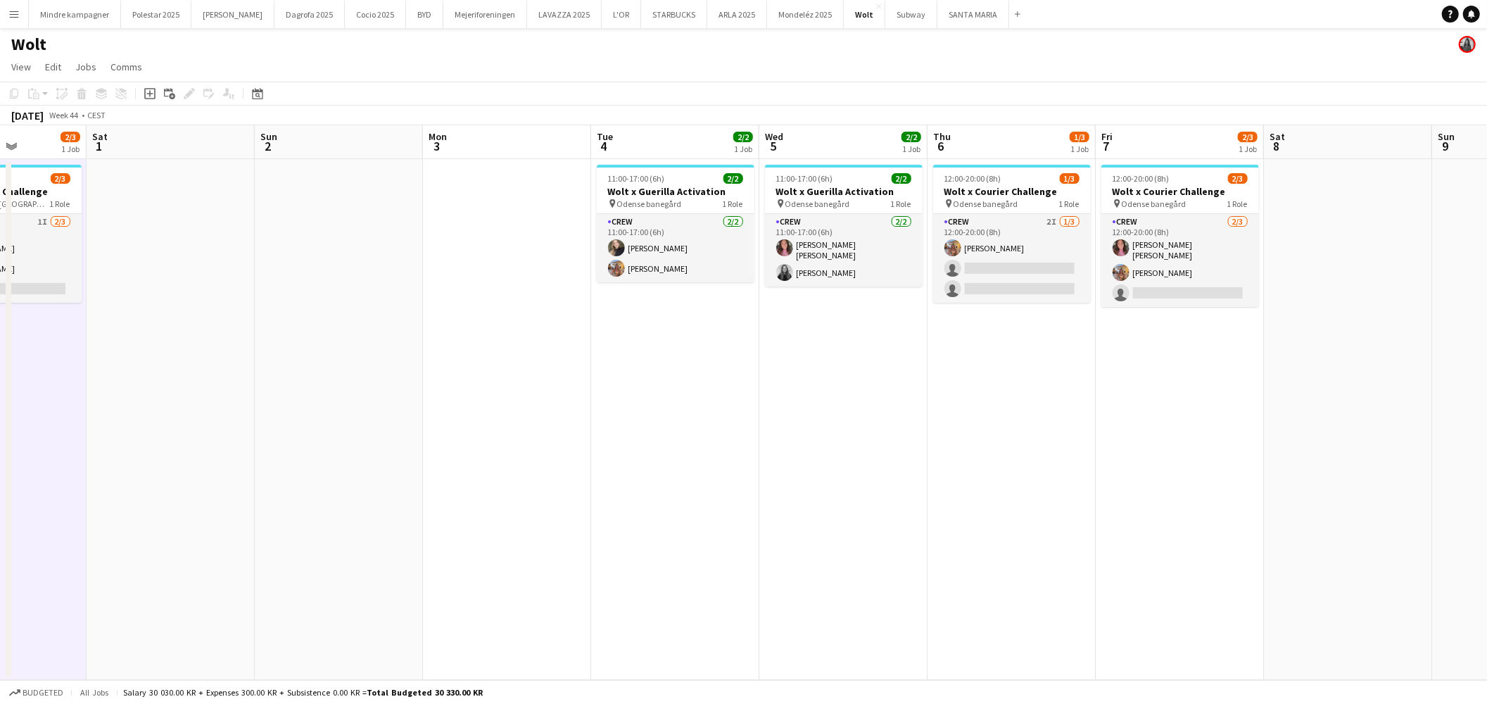
drag, startPoint x: 1089, startPoint y: 430, endPoint x: 911, endPoint y: 440, distance: 177.6
click at [911, 440] on app-calendar-viewport "Tue 28 1/2 1 Job Wed 29 2/2 1 Job Thu 30 3/3 1 Job Fri 31 2/3 1 Job Sat 1 Sun 2…" at bounding box center [743, 402] width 1487 height 555
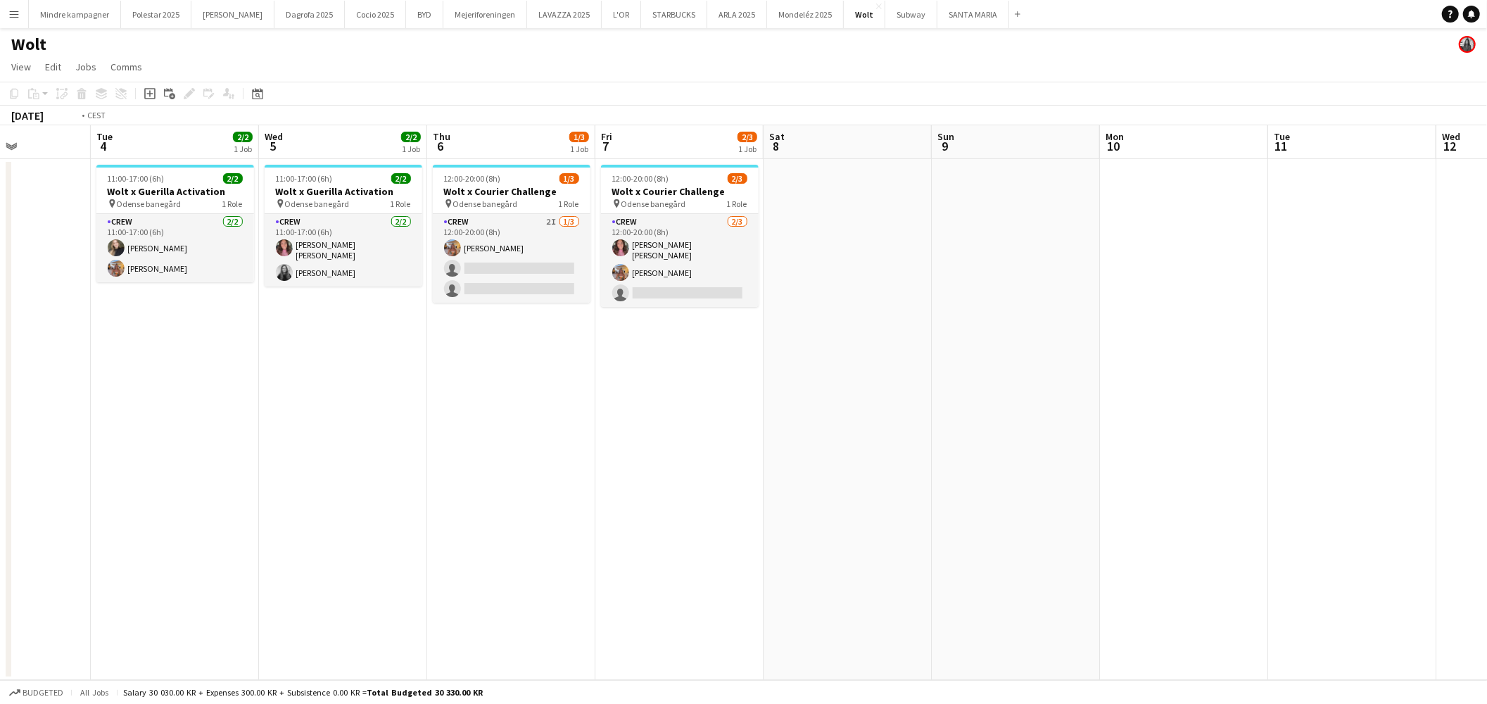
scroll to position [0, 446]
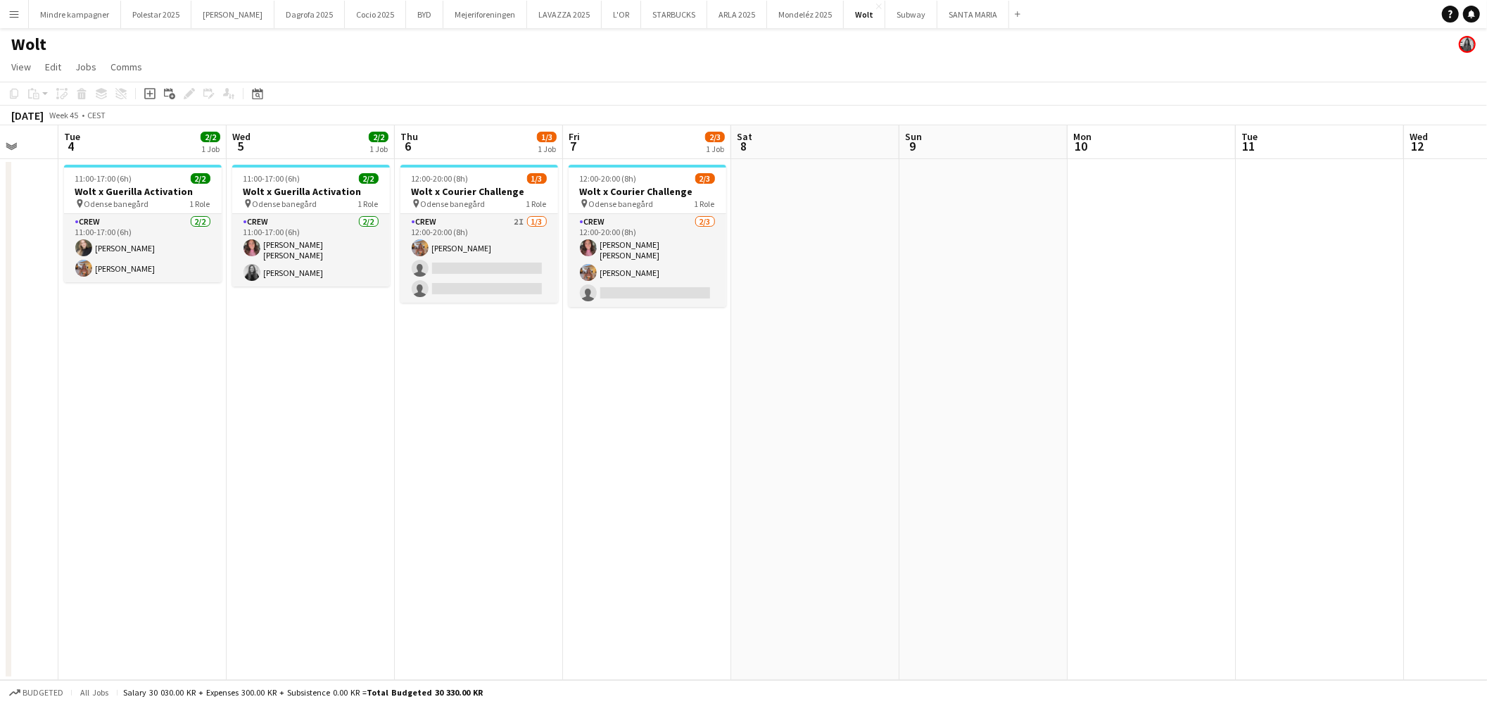
drag, startPoint x: 1108, startPoint y: 434, endPoint x: 743, endPoint y: 451, distance: 365.0
click at [743, 451] on app-calendar-viewport "Sat 1 Sun 2 Mon 3 Tue 4 2/2 1 Job Wed 5 2/2 1 Job Thu 6 1/3 1 Job Fri 7 2/3 1 J…" at bounding box center [743, 402] width 1487 height 555
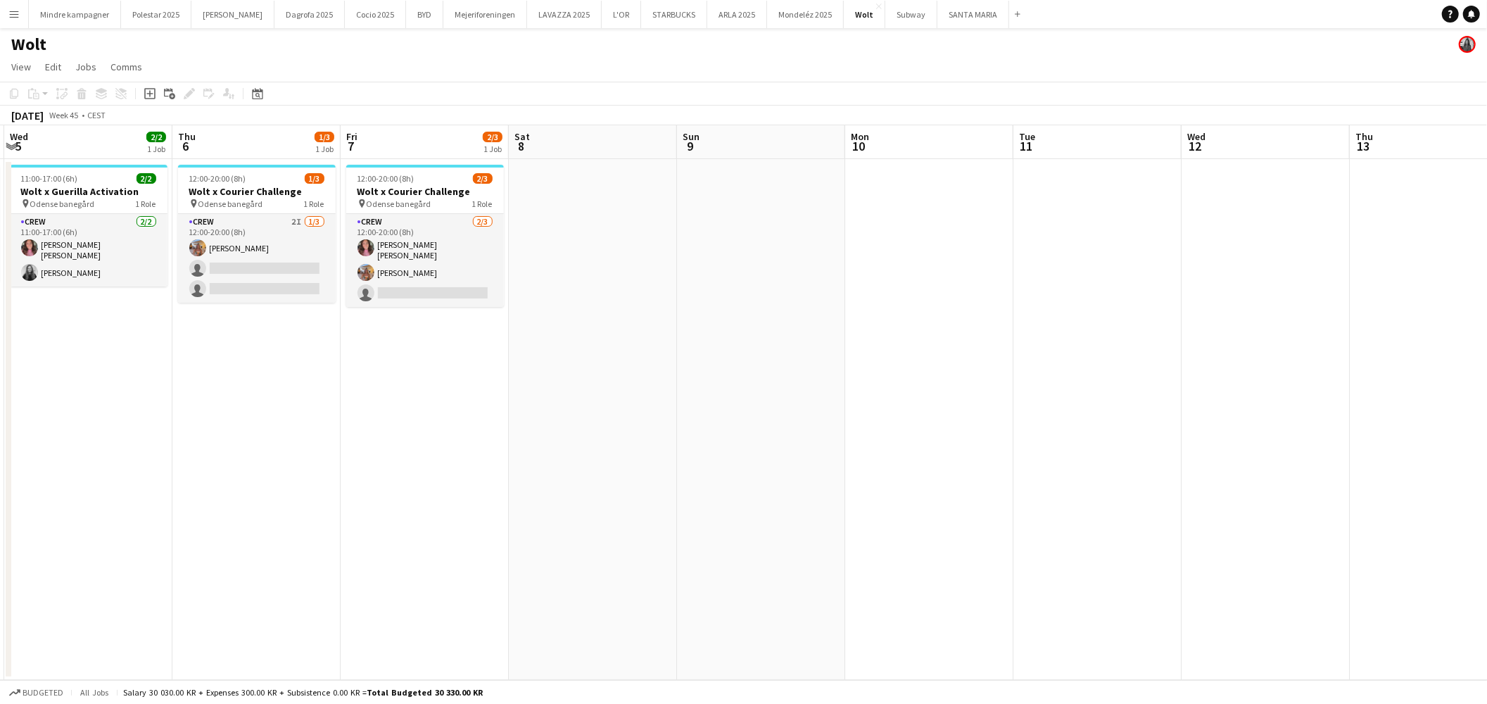
drag, startPoint x: 786, startPoint y: 427, endPoint x: 498, endPoint y: 428, distance: 288.6
click at [472, 437] on app-calendar-viewport "Sun 2 Mon 3 Tue 4 2/2 1 Job Wed 5 2/2 1 Job Thu 6 1/3 1 Job Fri 7 2/3 1 Job Sat…" at bounding box center [743, 402] width 1487 height 555
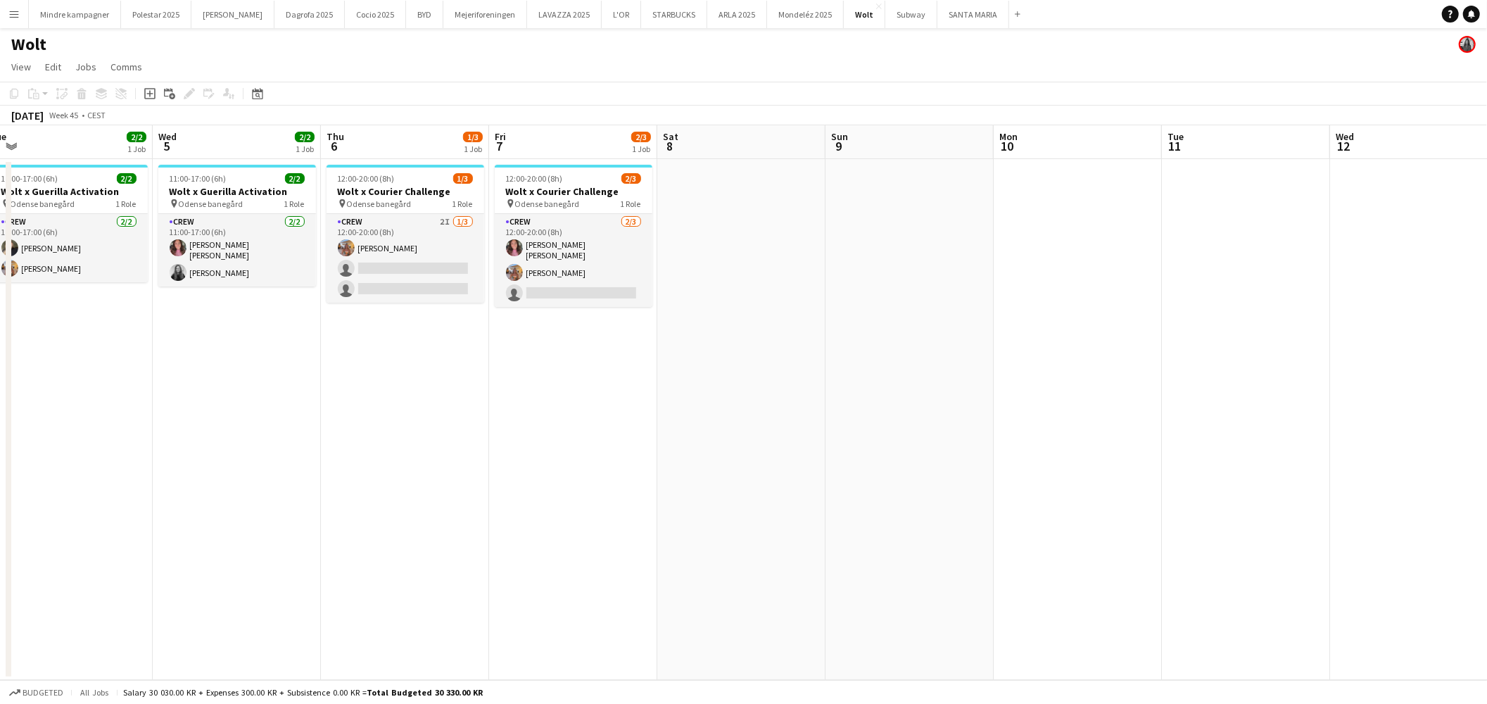
drag, startPoint x: 479, startPoint y: 434, endPoint x: 1186, endPoint y: 421, distance: 707.4
click at [1002, 423] on app-calendar-viewport "Sun 2 Mon 3 Tue 4 2/2 1 Job Wed 5 2/2 1 Job Thu 6 1/3 1 Job Fri 7 2/3 1 Job Sat…" at bounding box center [743, 402] width 1487 height 555
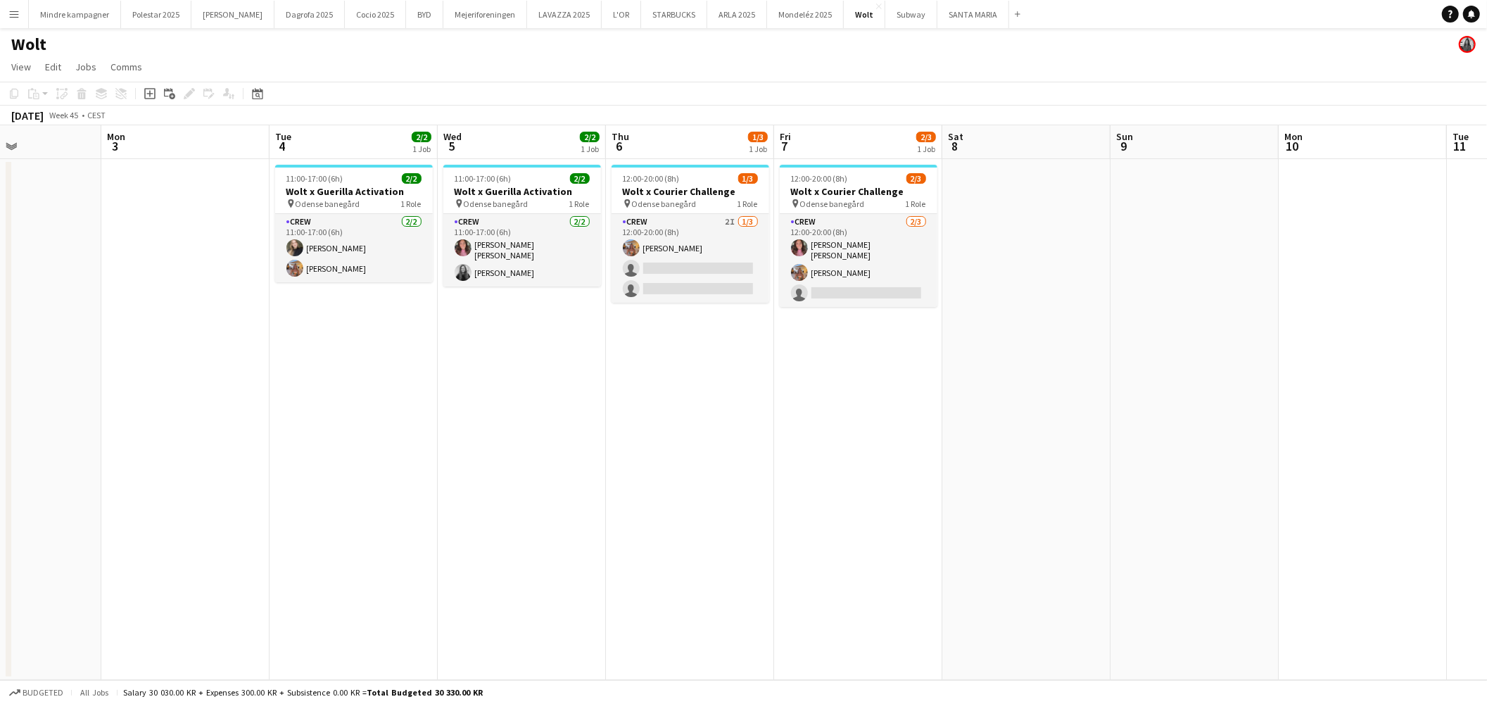
drag, startPoint x: 608, startPoint y: 484, endPoint x: 1049, endPoint y: 479, distance: 441.3
click at [952, 479] on app-calendar-viewport "Fri 31 2/3 1 Job Sat 1 Sun 2 Mon 3 Tue 4 2/2 1 Job Wed 5 2/2 1 Job Thu 6 1/3 1 …" at bounding box center [743, 402] width 1487 height 555
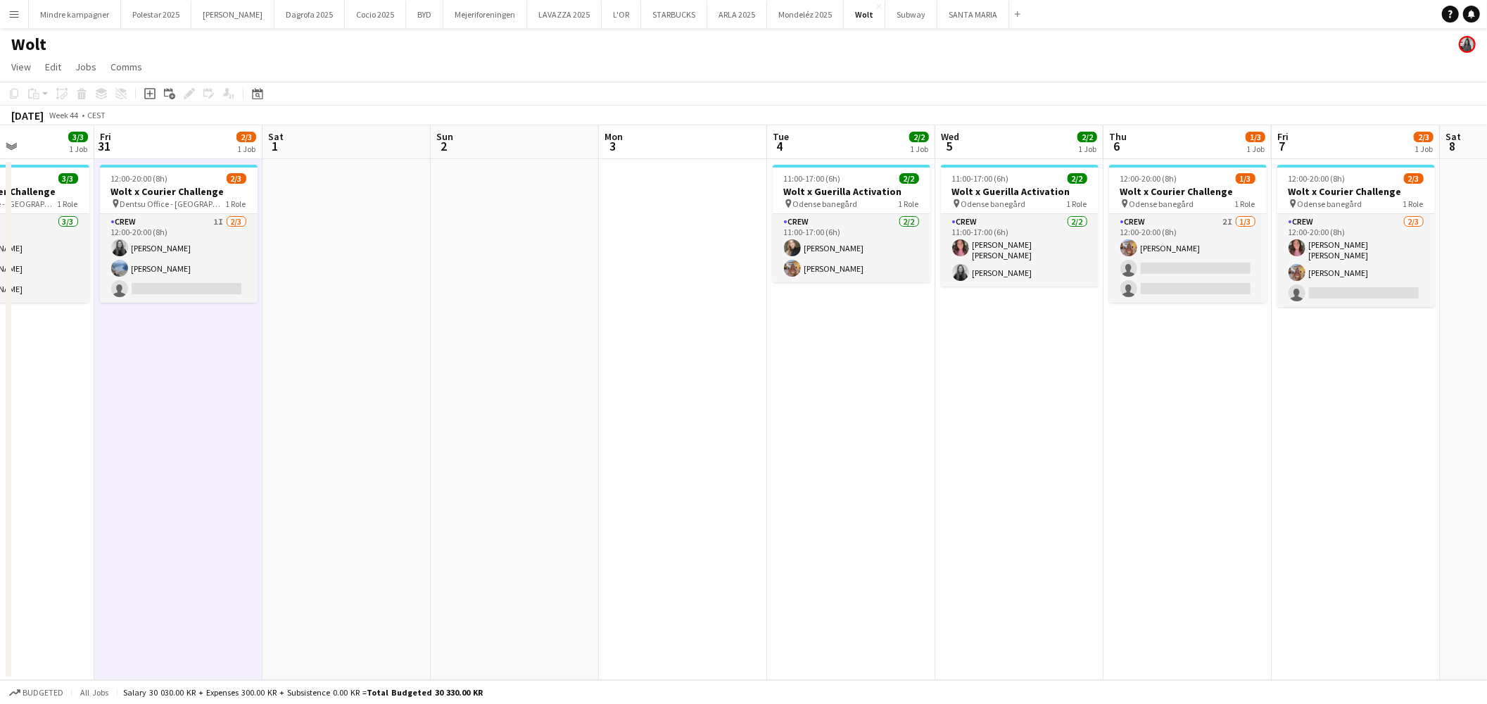
drag, startPoint x: 564, startPoint y: 512, endPoint x: 923, endPoint y: 491, distance: 359.6
click at [977, 488] on app-calendar-viewport "Wed 29 2/2 1 Job Thu 30 3/3 1 Job Fri 31 2/3 1 Job Sat 1 Sun 2 Mon 3 Tue 4 2/2 …" at bounding box center [743, 402] width 1487 height 555
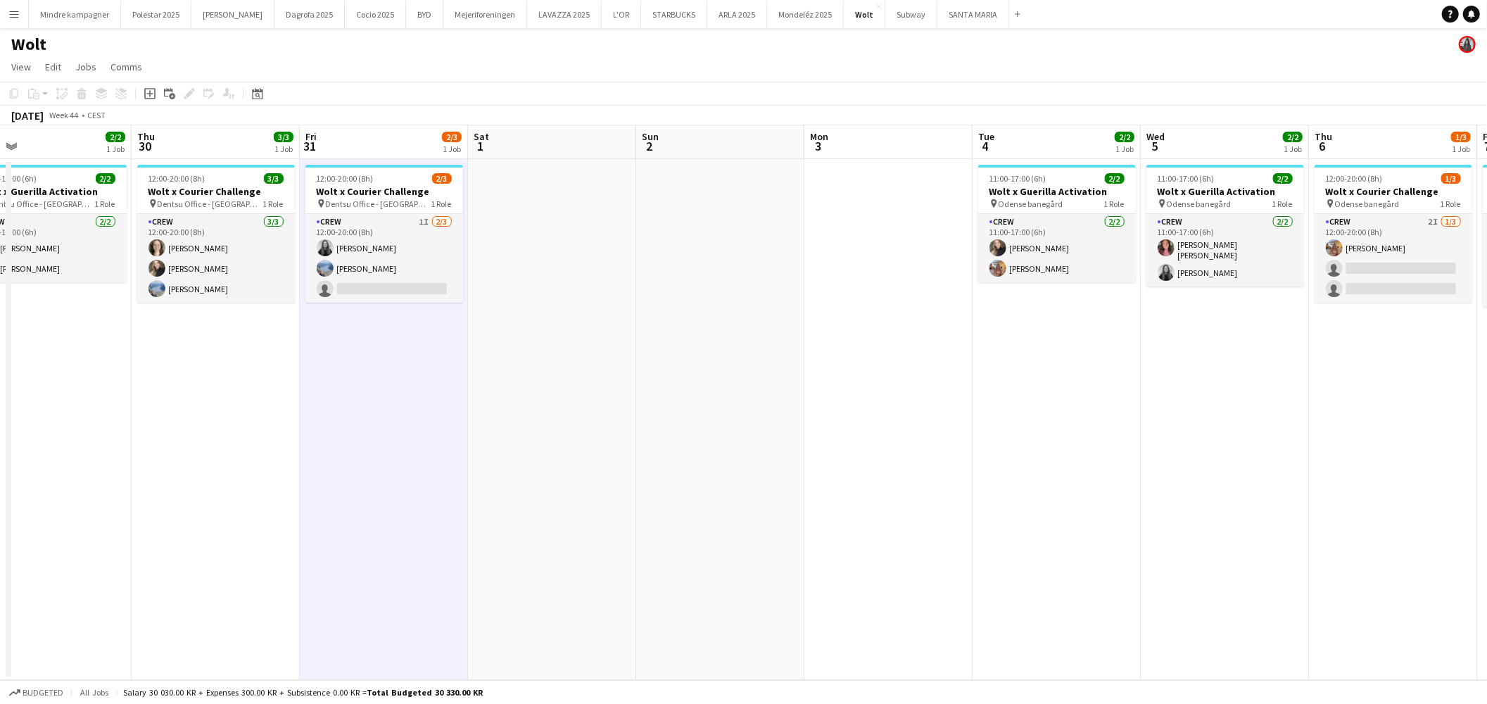
drag, startPoint x: 524, startPoint y: 501, endPoint x: 955, endPoint y: 474, distance: 432.3
click at [975, 481] on app-calendar-viewport "Mon 27 Tue 28 1/2 1 Job Wed 29 2/2 1 Job Thu 30 3/3 1 Job Fri 31 2/3 1 Job Sat …" at bounding box center [743, 402] width 1487 height 555
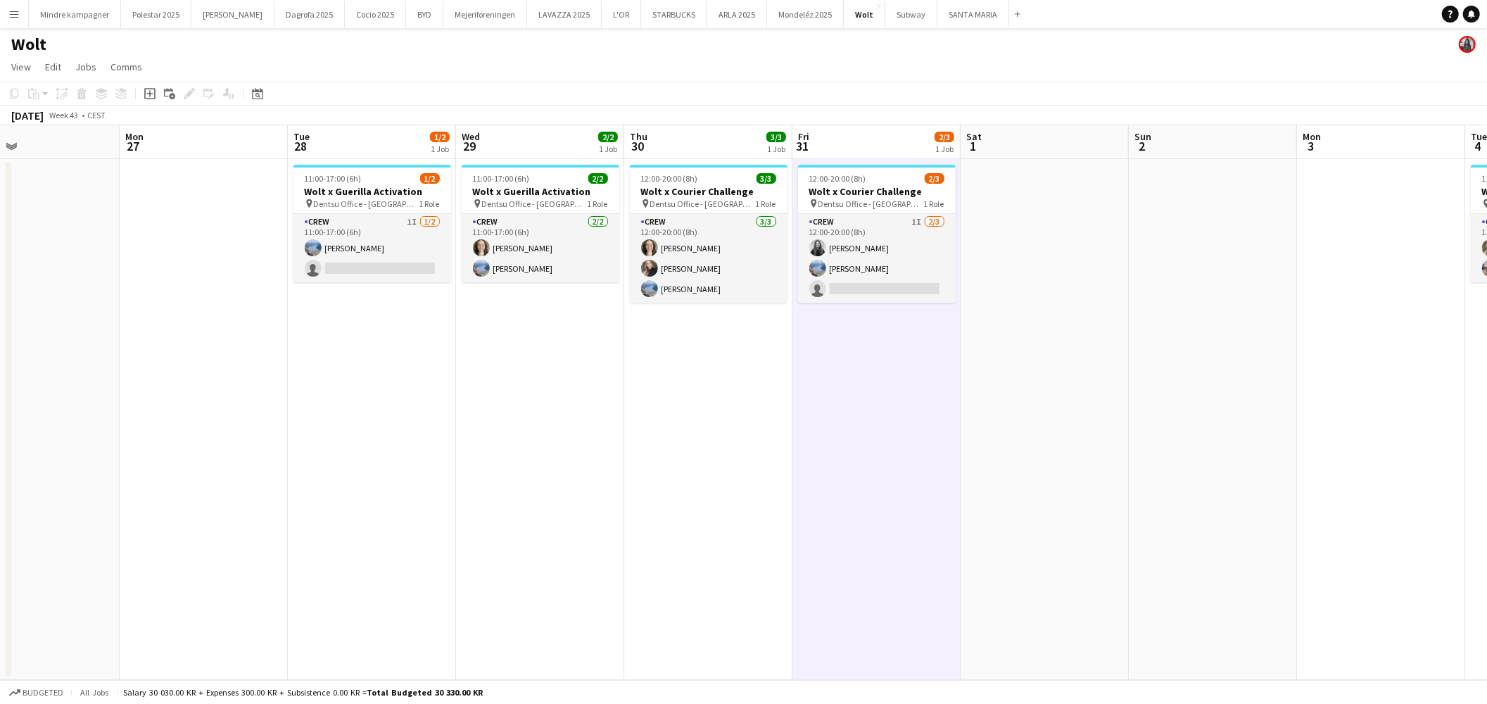
drag, startPoint x: 791, startPoint y: 488, endPoint x: 1056, endPoint y: 467, distance: 266.2
click at [983, 472] on app-calendar-viewport "Fri 24 2/3 1 Job Sat 25 Sun 26 Mon 27 Tue 28 1/2 1 Job Wed 29 2/2 1 Job Thu 30 …" at bounding box center [743, 402] width 1487 height 555
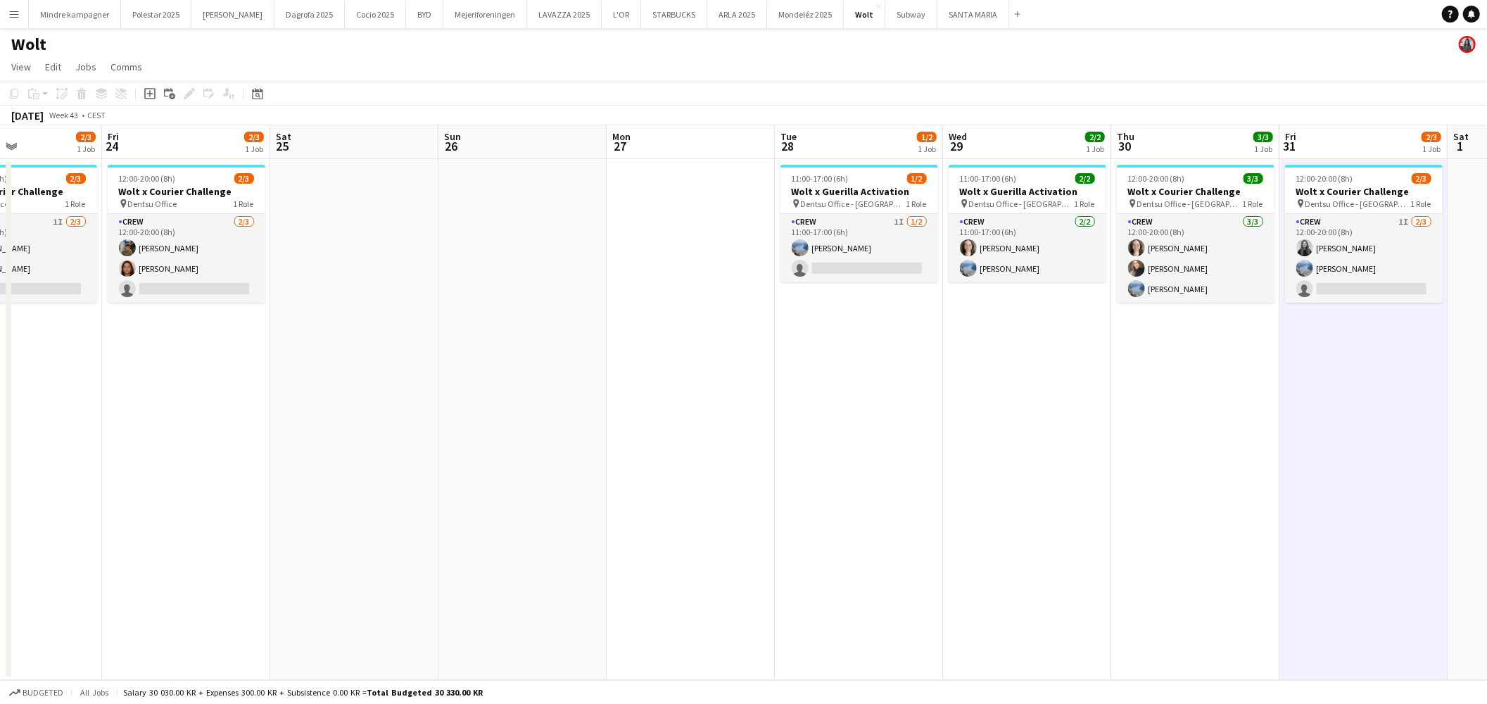
click at [1021, 469] on app-calendar-viewport "Tue 21 1/2 1 Job Wed 22 2/2 1 Job Thu 23 2/3 1 Job Fri 24 2/3 1 Job Sat 25 Sun …" at bounding box center [743, 402] width 1487 height 555
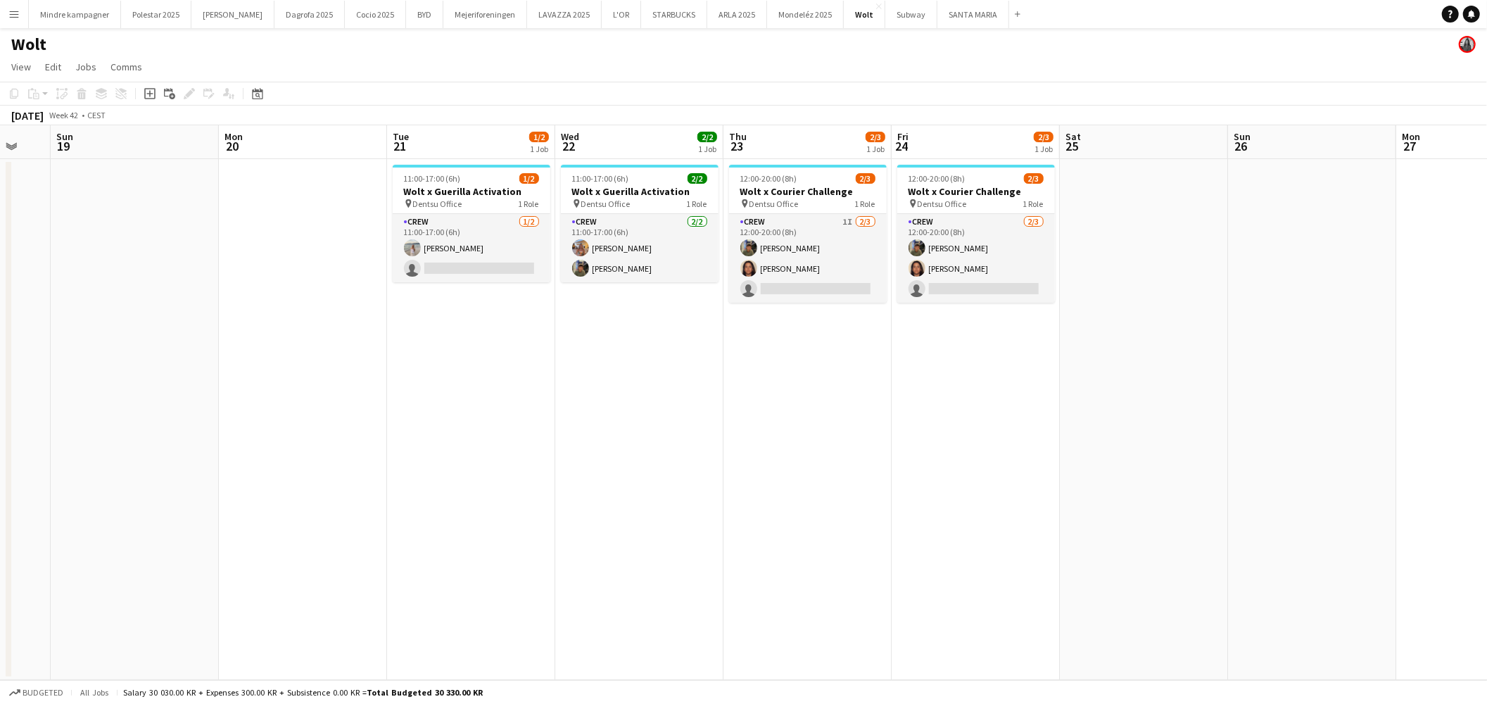
drag, startPoint x: 554, startPoint y: 502, endPoint x: 983, endPoint y: 476, distance: 429.4
click at [947, 481] on app-calendar-viewport "Fri 17 Sat 18 Sun 19 Mon 20 Tue 21 1/2 1 Job Wed 22 2/2 1 Job Thu 23 2/3 1 Job …" at bounding box center [743, 402] width 1487 height 555
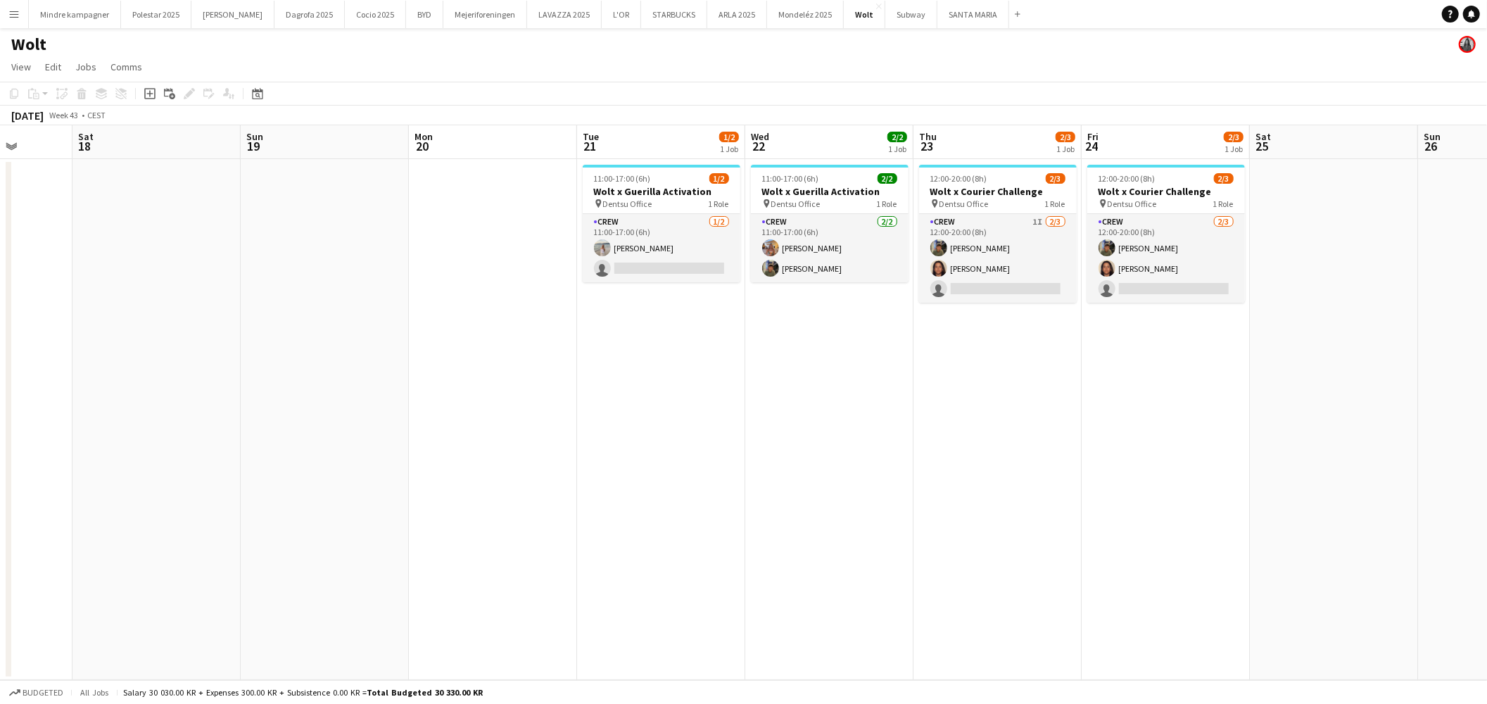
drag, startPoint x: 491, startPoint y: 495, endPoint x: 899, endPoint y: 452, distance: 410.5
click at [864, 460] on app-calendar-viewport "Thu 16 Fri 17 Sat 18 Sun 19 Mon 20 Tue 21 1/2 1 Job Wed 22 2/2 1 Job Thu 23 2/3…" at bounding box center [743, 402] width 1487 height 555
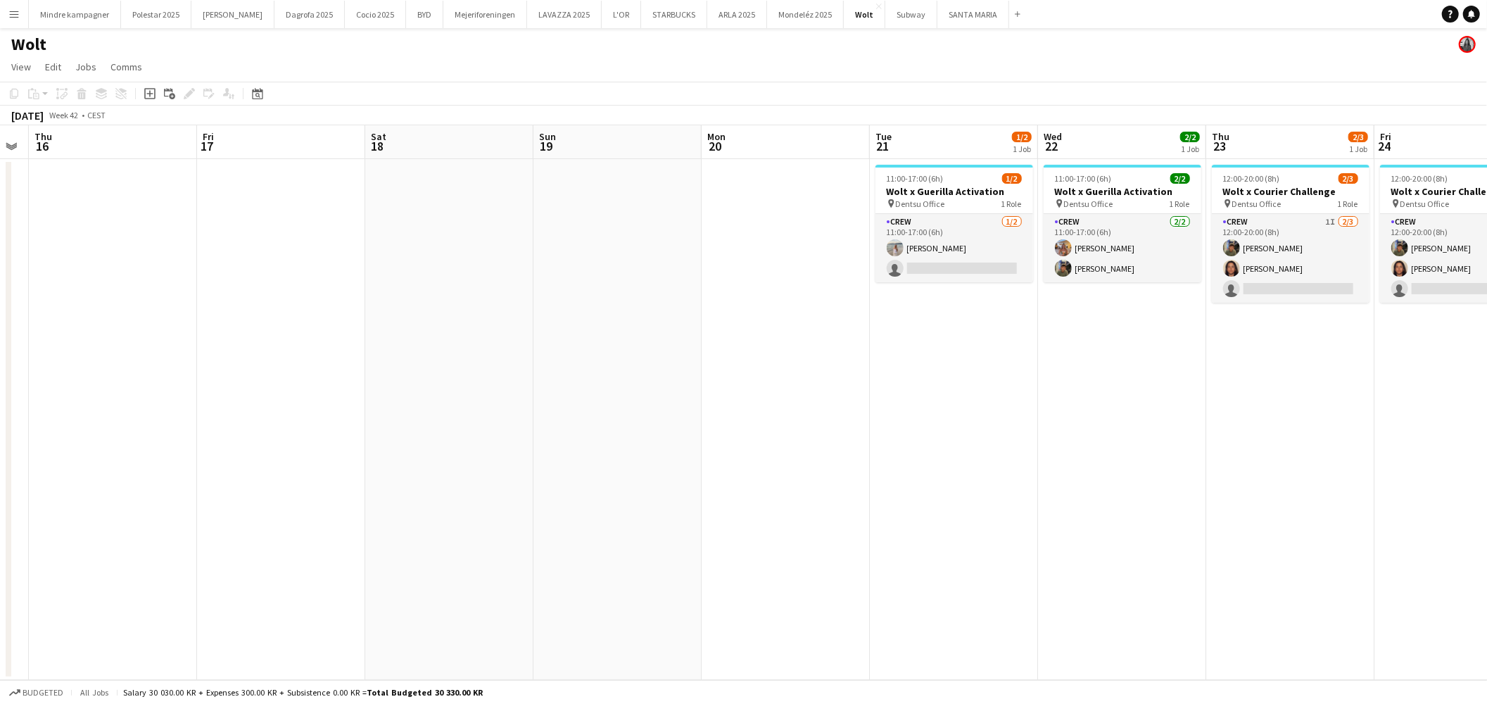
drag, startPoint x: 728, startPoint y: 475, endPoint x: 792, endPoint y: 456, distance: 66.1
click at [788, 457] on app-calendar-viewport "Tue 14 Wed 15 Thu 16 Fri 17 Sat 18 Sun 19 Mon 20 Tue 21 1/2 1 Job Wed 22 2/2 1 …" at bounding box center [743, 402] width 1487 height 555
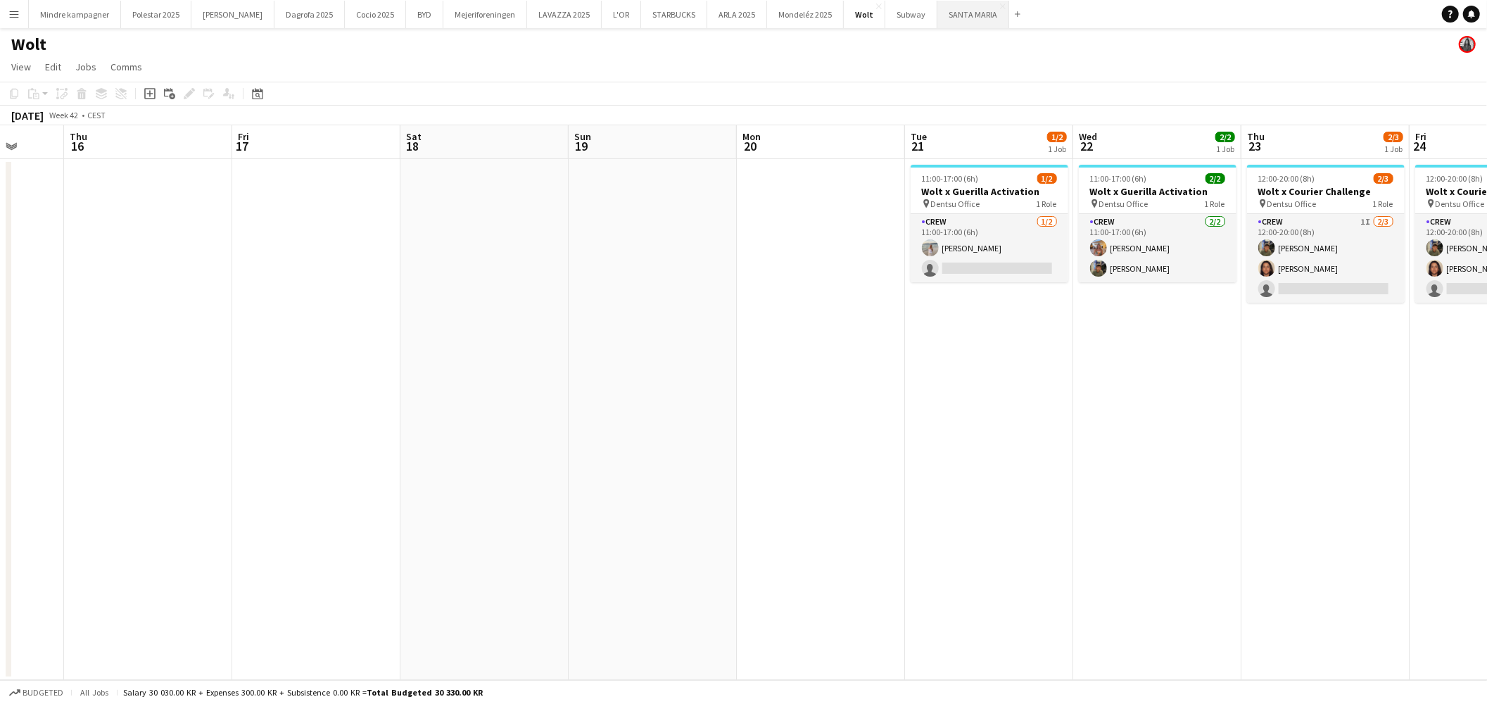
click at [937, 12] on button "[GEOGRAPHIC_DATA][PERSON_NAME]" at bounding box center [973, 14] width 72 height 27
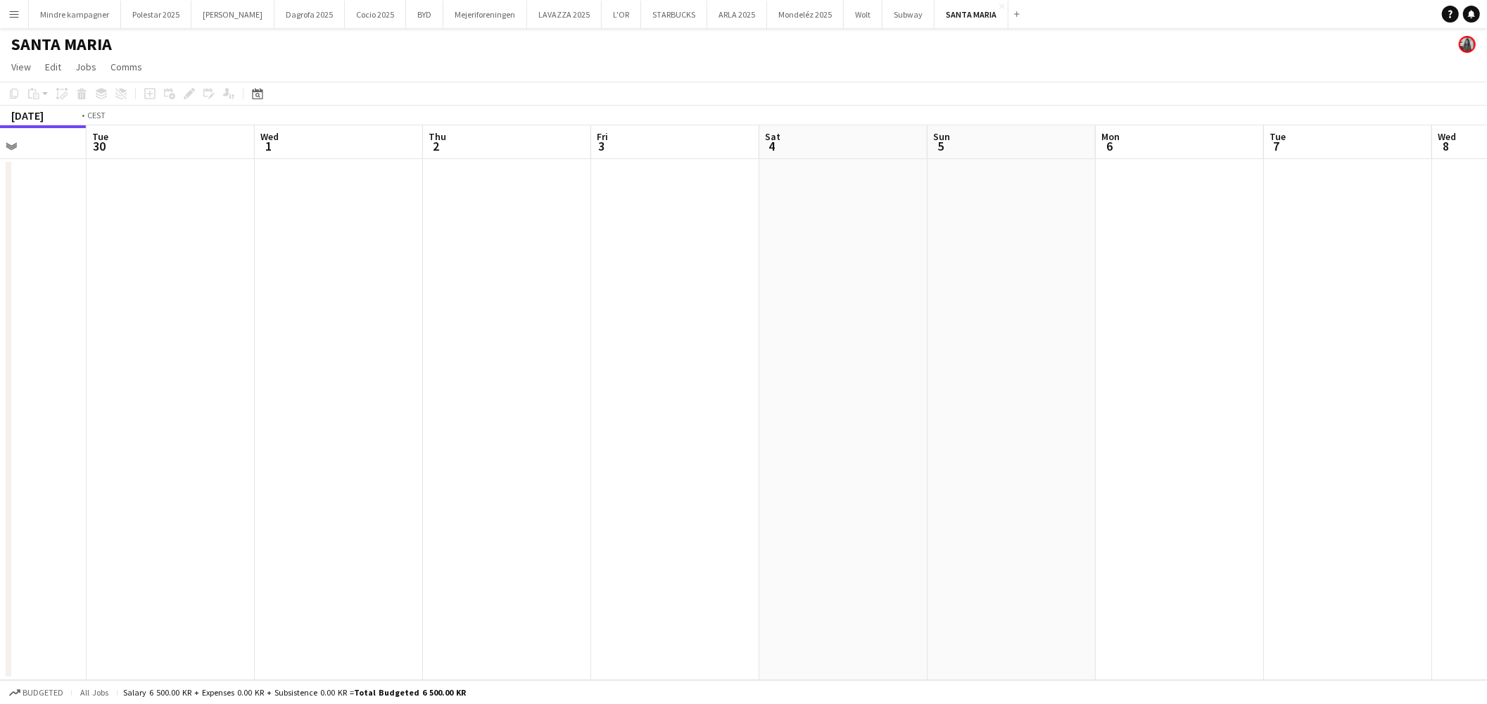
drag, startPoint x: 1087, startPoint y: 293, endPoint x: 652, endPoint y: 331, distance: 436.7
click at [653, 331] on app-calendar-viewport "Fri 26 Sat 27 Sun 28 Mon 29 Tue 30 Wed 1 Thu 2 Fri 3 Sat 4 Sun 5 Mon 6 Tue 7 We…" at bounding box center [743, 402] width 1487 height 555
drag, startPoint x: 1168, startPoint y: 327, endPoint x: 501, endPoint y: 387, distance: 669.9
click at [508, 387] on app-calendar-viewport "Sun 28 Mon 29 Tue 30 Wed 1 Thu 2 Fri 3 Sat 4 Sun 5 Mon 6 Tue 7 Wed 8 Thu 9 Fri …" at bounding box center [743, 402] width 1487 height 555
drag, startPoint x: 1061, startPoint y: 381, endPoint x: 557, endPoint y: 404, distance: 504.4
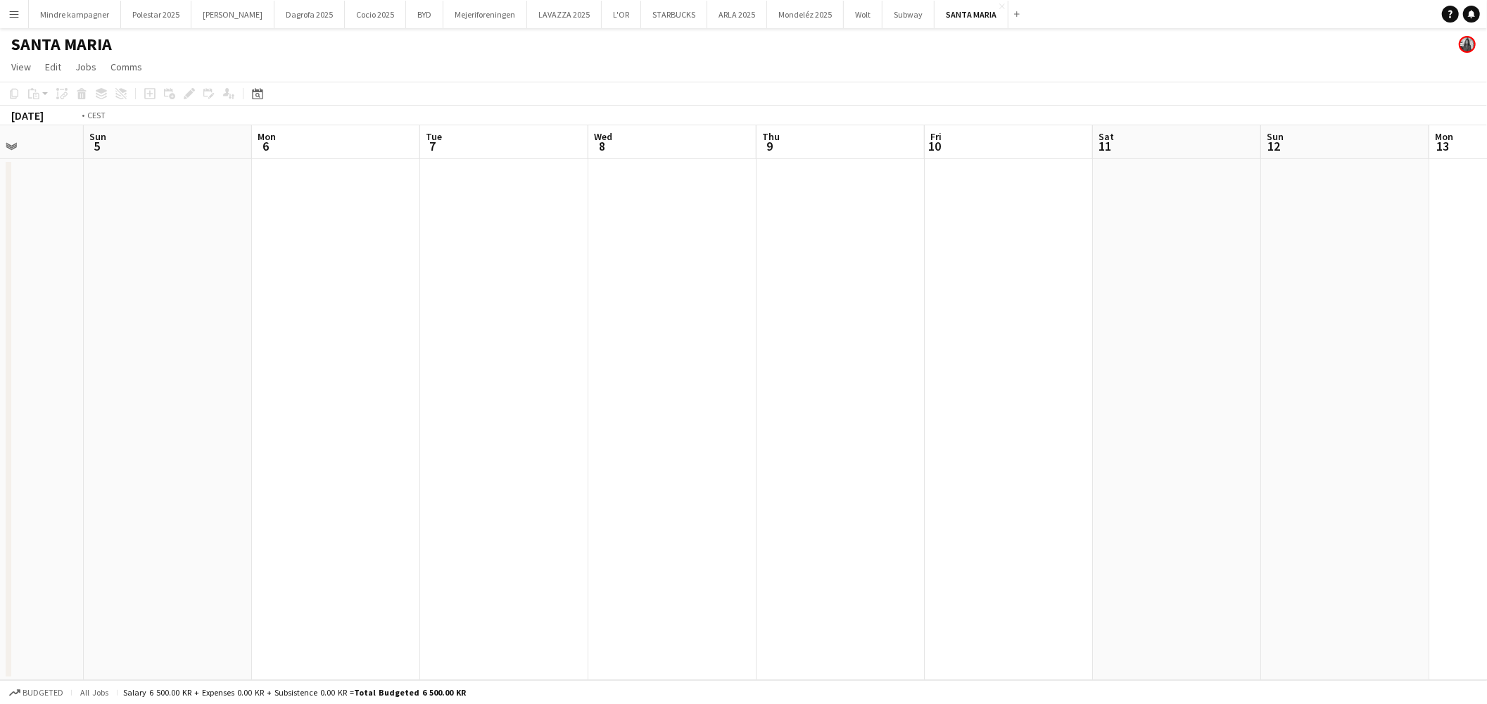
click at [559, 404] on app-calendar-viewport "Wed 1 Thu 2 Fri 3 Sat 4 Sun 5 Mon 6 Tue 7 Wed 8 Thu 9 Fri 10 Sat 11 Sun 12 Mon …" at bounding box center [743, 402] width 1487 height 555
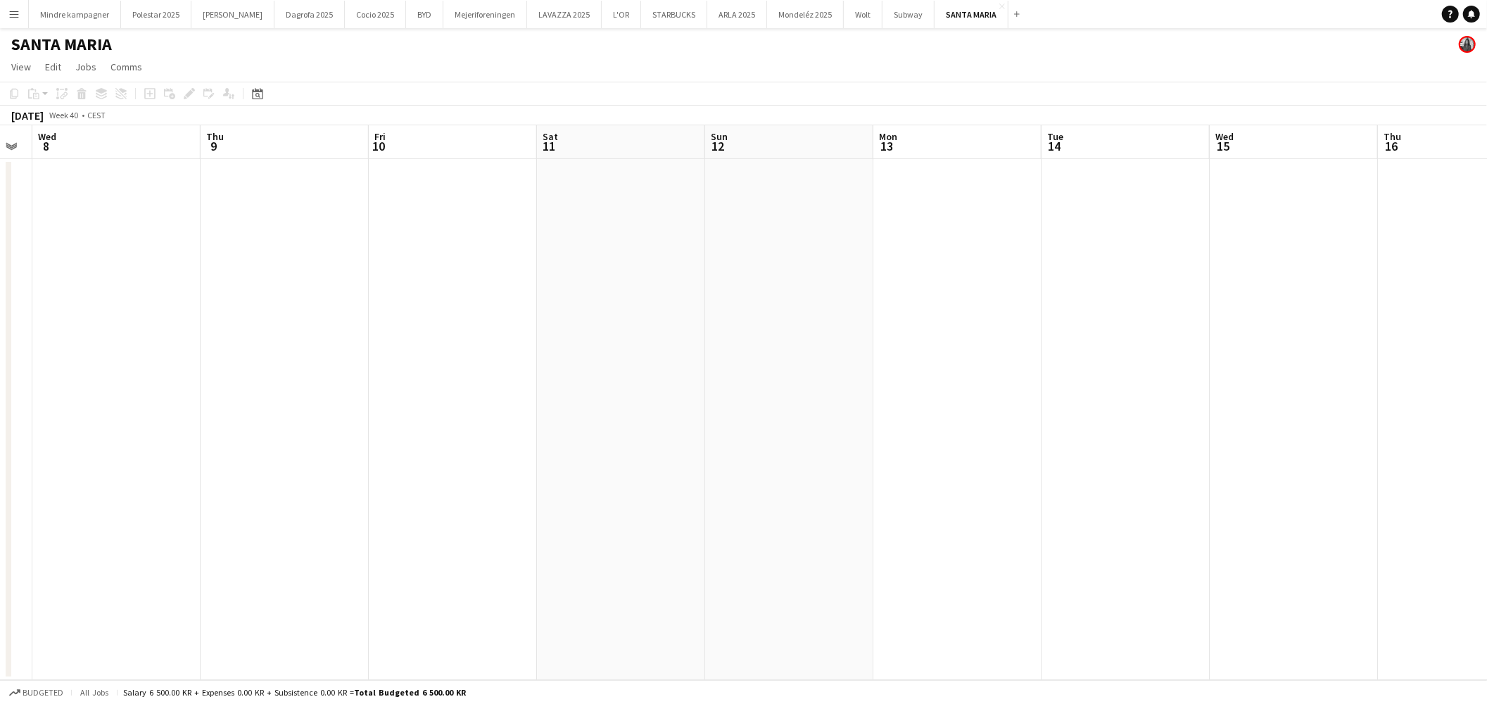
drag, startPoint x: 970, startPoint y: 412, endPoint x: 384, endPoint y: 424, distance: 586.4
click at [384, 424] on app-calendar-viewport "Sat 4 Sun 5 Mon 6 Tue 7 Wed 8 Thu 9 Fri 10 Sat 11 Sun 12 Mon 13 Tue 14 Wed 15 T…" at bounding box center [743, 402] width 1487 height 555
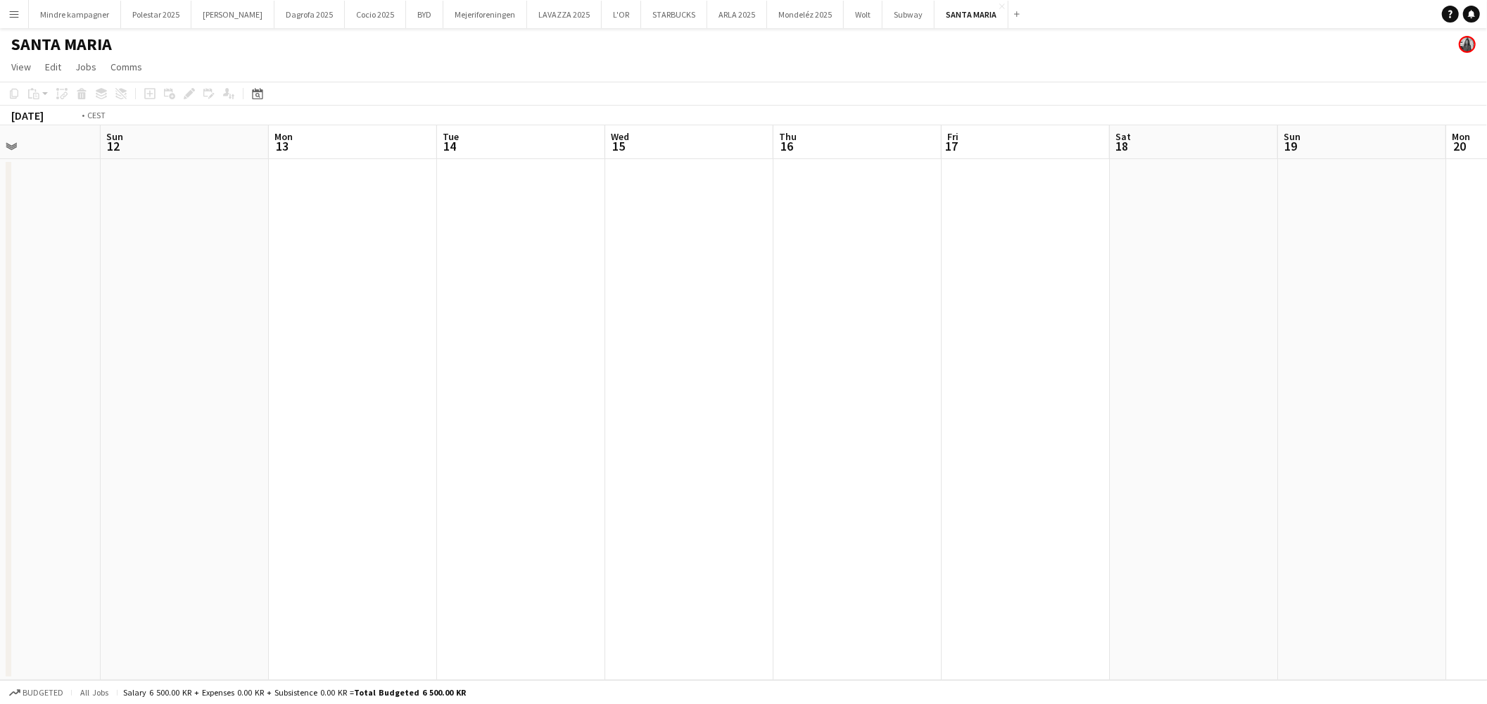
drag, startPoint x: 924, startPoint y: 417, endPoint x: 421, endPoint y: 403, distance: 503.4
click at [377, 413] on app-calendar-viewport "Thu 9 Fri 10 Sat 11 Sun 12 Mon 13 Tue 14 Wed 15 Thu 16 Fri 17 Sat 18 Sun 19 Mon…" at bounding box center [743, 402] width 1487 height 555
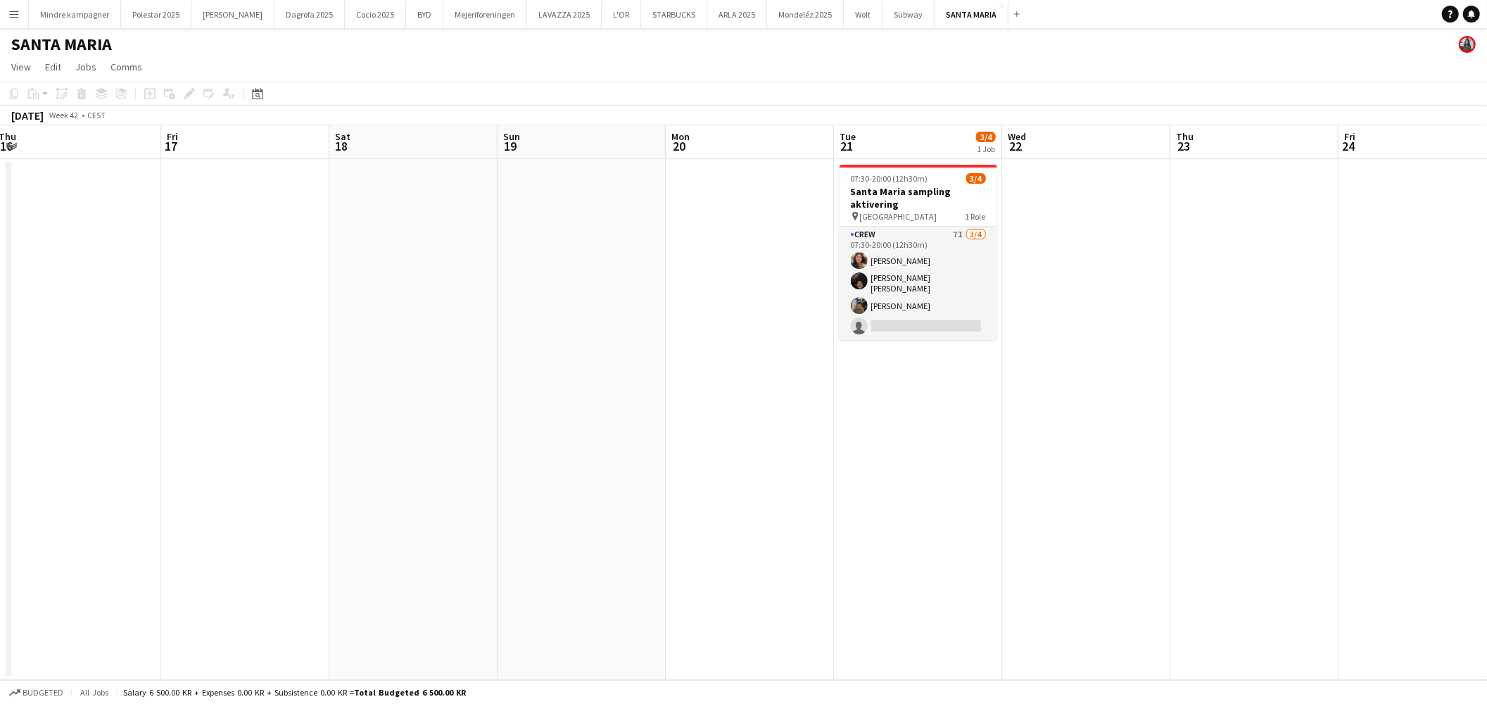
scroll to position [0, 532]
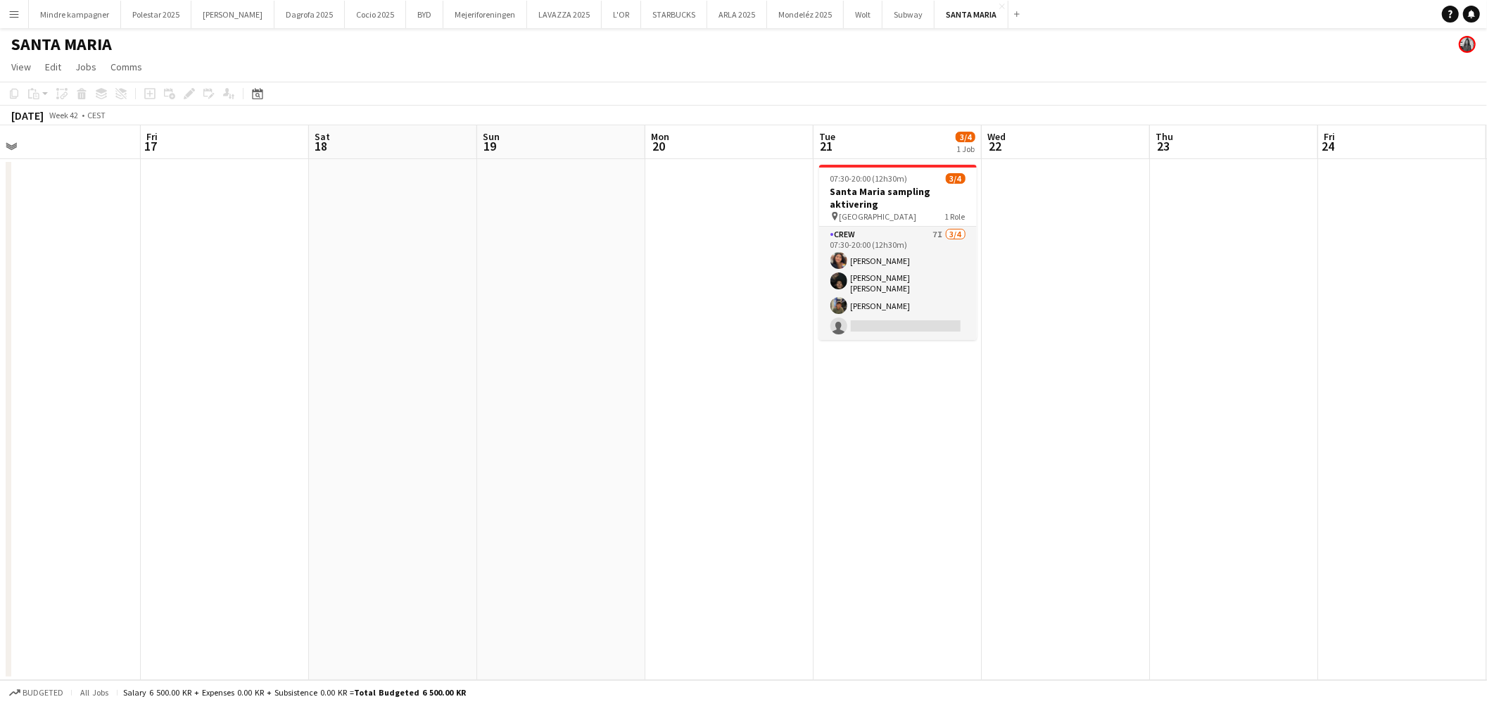
drag, startPoint x: 1009, startPoint y: 405, endPoint x: 743, endPoint y: 422, distance: 267.3
click at [743, 422] on app-calendar-viewport "Mon 13 Tue 14 Wed 15 Thu 16 Fri 17 Sat 18 Sun 19 Mon 20 Tue 21 3/4 1 Job Wed 22…" at bounding box center [743, 402] width 1487 height 555
